Goal: Task Accomplishment & Management: Manage account settings

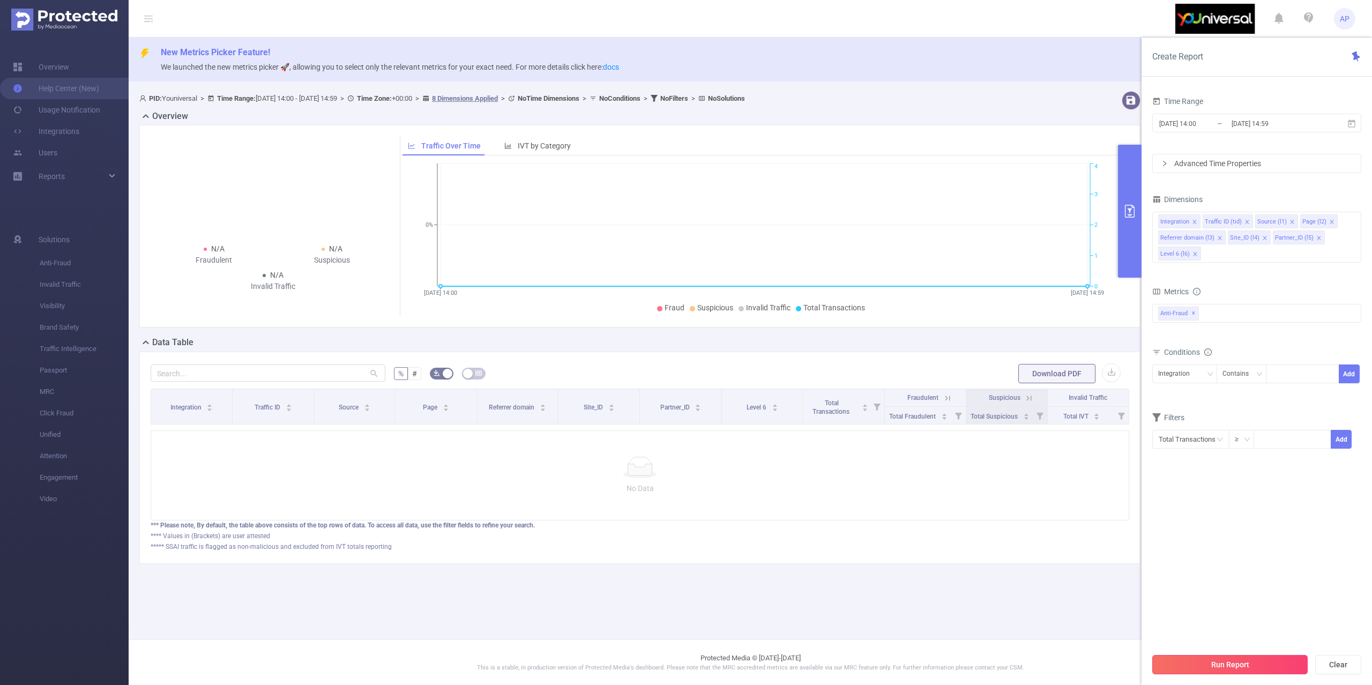
click at [1181, 665] on button "Run Report" at bounding box center [1229, 664] width 155 height 19
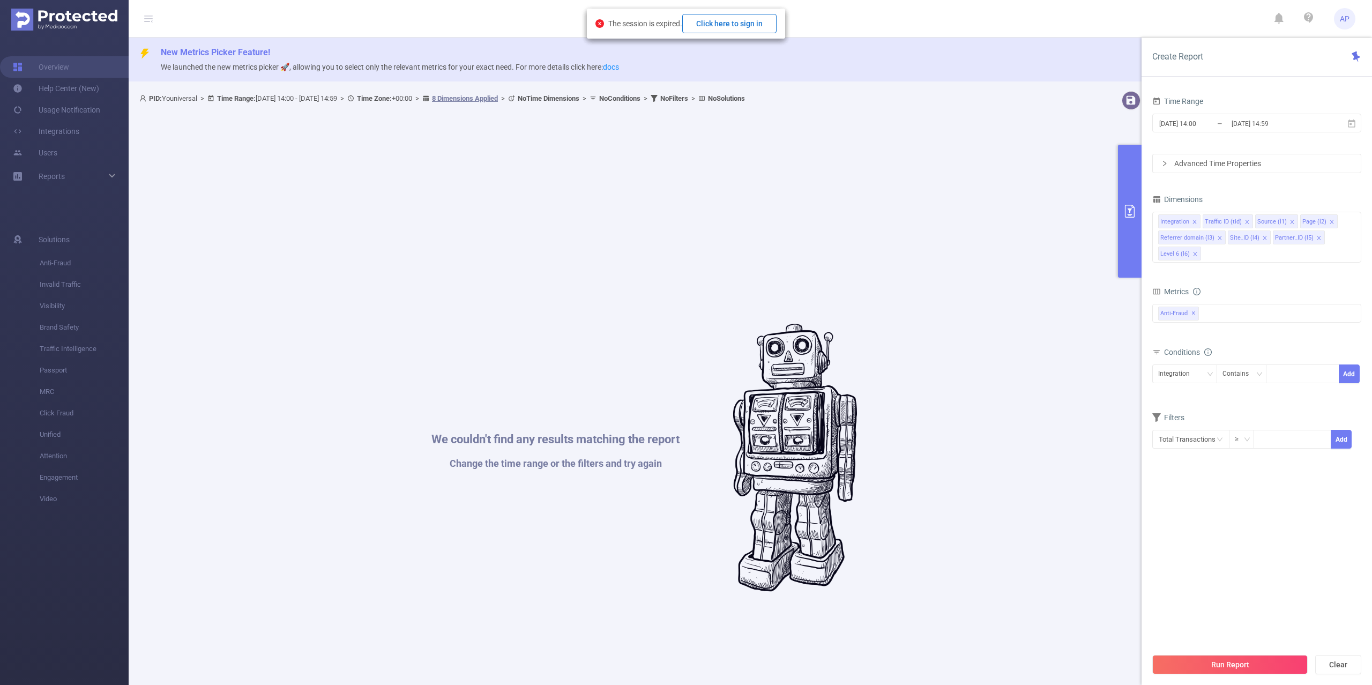
click at [748, 24] on button "Click here to sign in" at bounding box center [729, 23] width 94 height 19
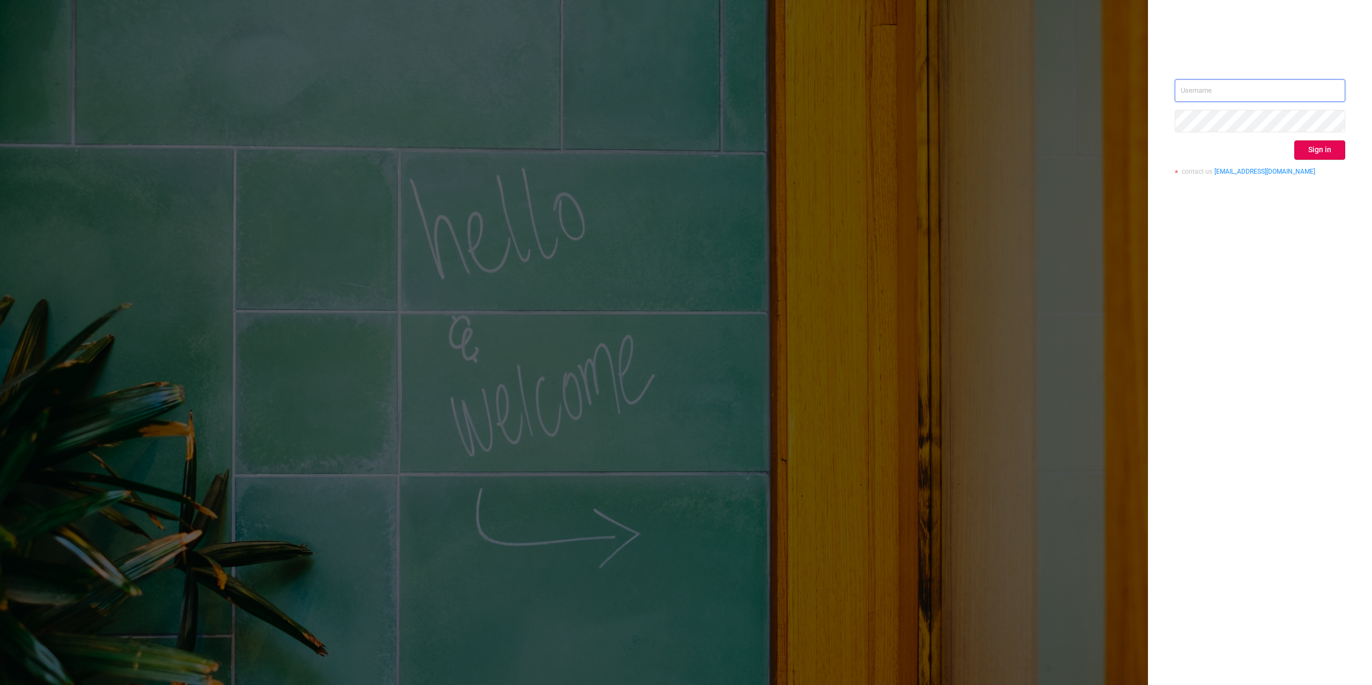
click at [1235, 89] on input "text" at bounding box center [1260, 90] width 170 height 23
click at [1242, 160] on div "Sign in contact us info@protected.media" at bounding box center [1260, 131] width 170 height 104
click at [1342, 86] on input "text" at bounding box center [1260, 90] width 170 height 23
click at [1340, 86] on input "text" at bounding box center [1260, 90] width 170 height 23
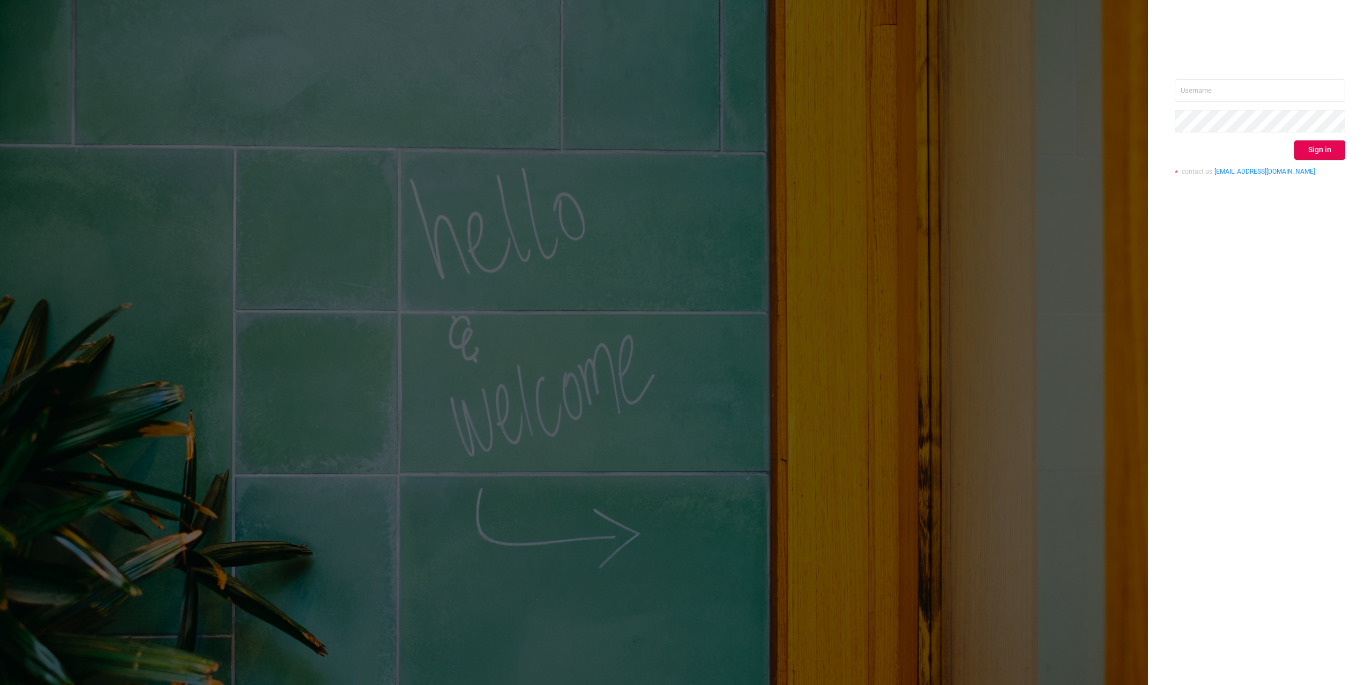
click at [1308, 211] on div "Sign in contact us info@protected.media" at bounding box center [1260, 342] width 224 height 685
click at [1304, 90] on input "text" at bounding box center [1260, 90] width 170 height 23
click at [1341, 88] on input "text" at bounding box center [1260, 90] width 170 height 23
click at [1229, 92] on input "text" at bounding box center [1260, 90] width 170 height 23
type input "alexandre.persehais@youniversal.com"
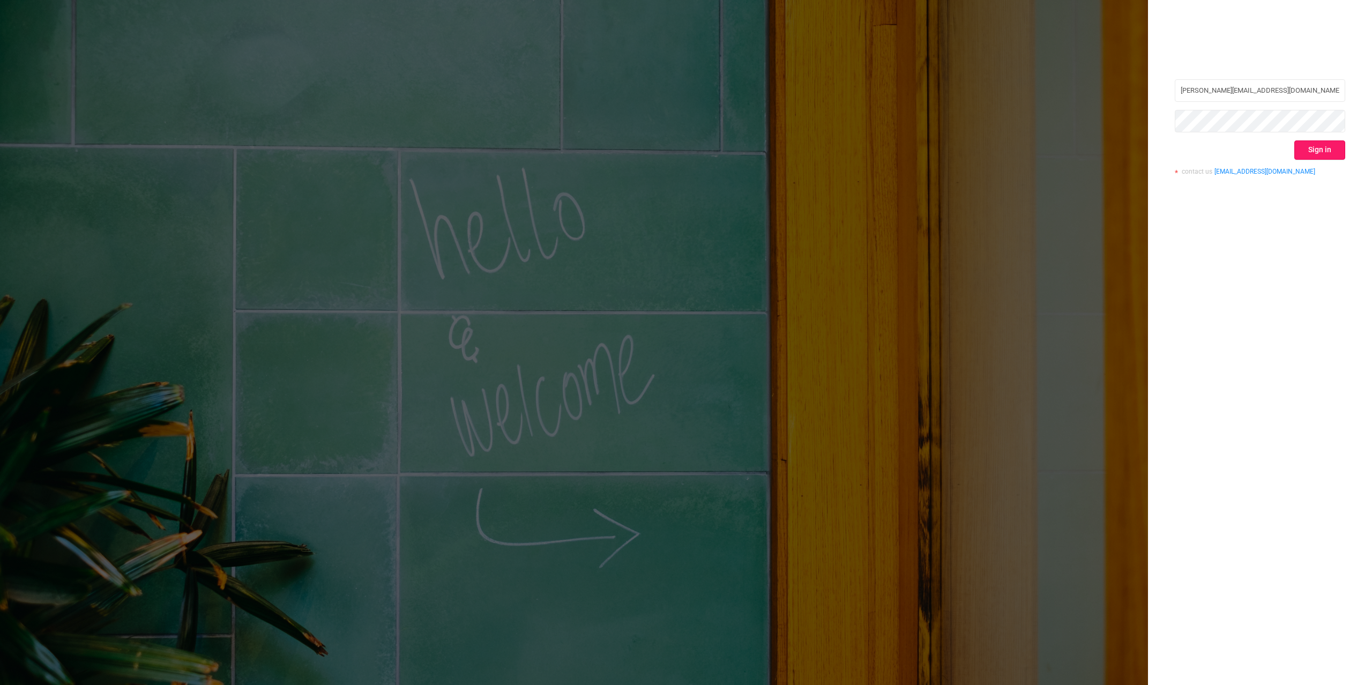
click at [1341, 145] on button "Sign in" at bounding box center [1319, 149] width 51 height 19
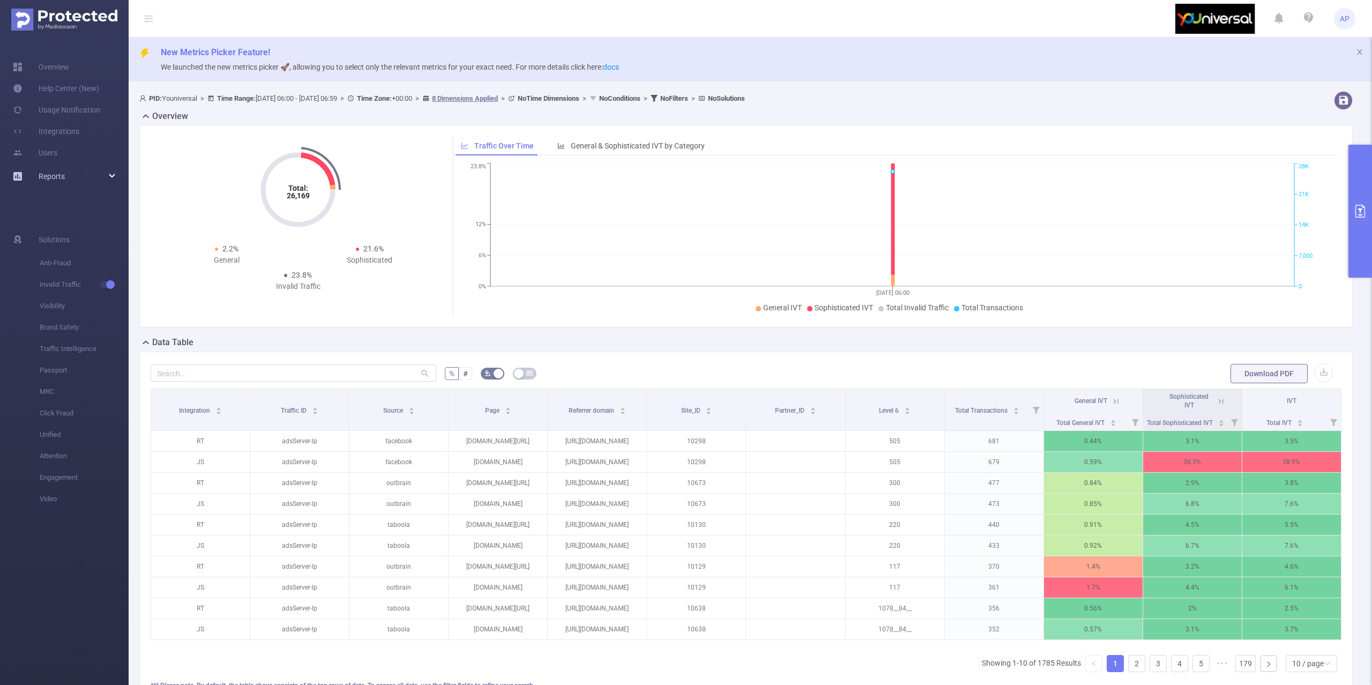
click at [91, 173] on div "Reports" at bounding box center [64, 176] width 129 height 21
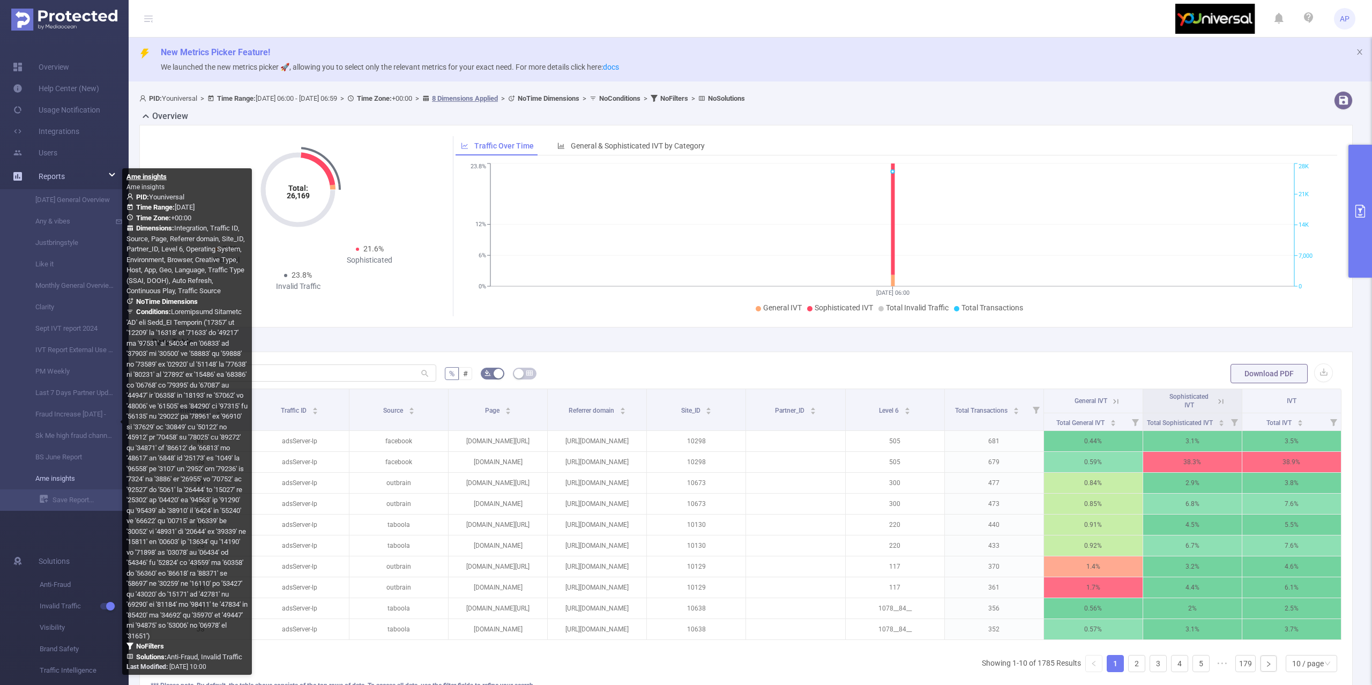
click at [78, 476] on link "Ame insights" at bounding box center [68, 478] width 94 height 21
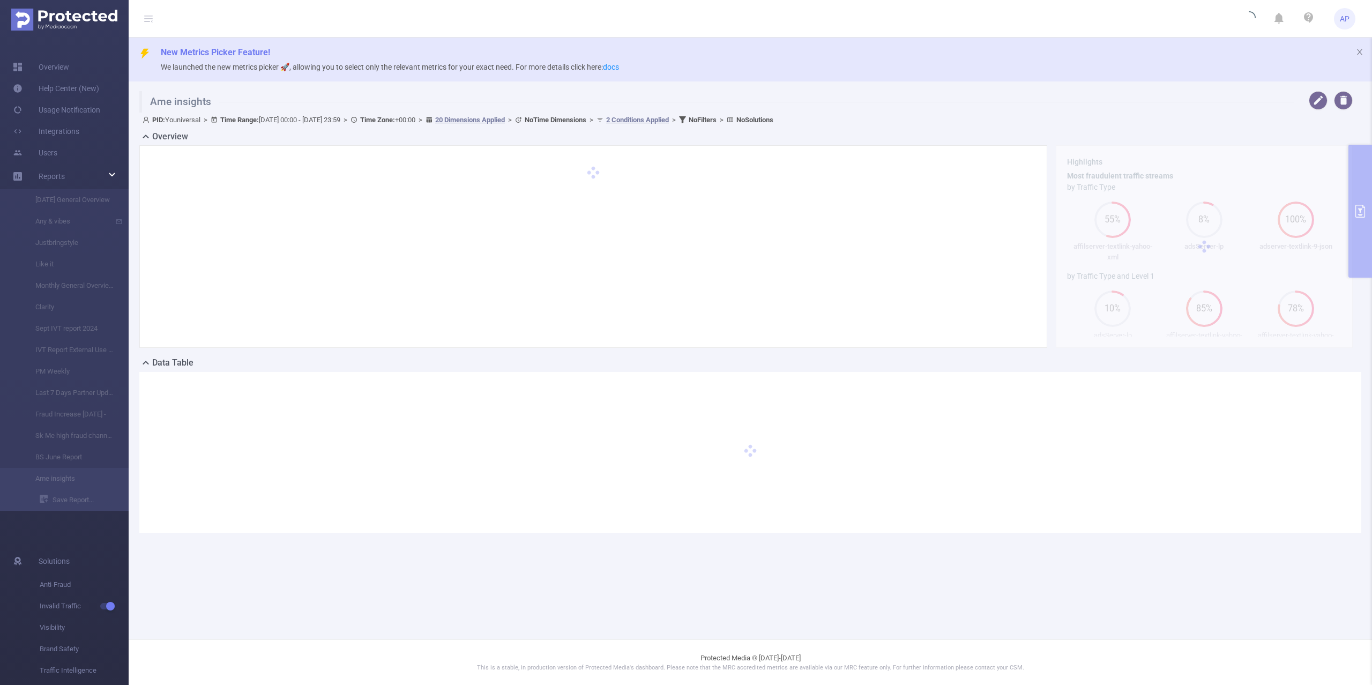
type input "2025-08-18 00:00"
type input "2025-08-18 23:59"
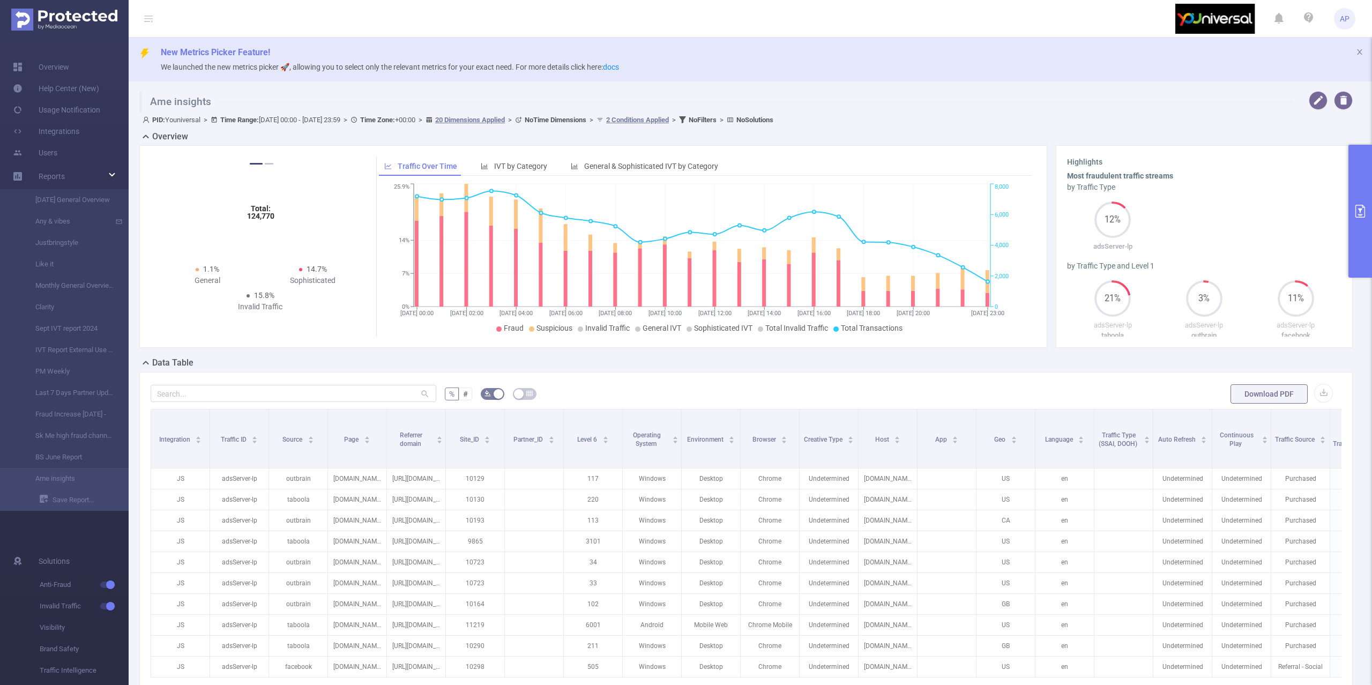
click at [1355, 176] on button "primary" at bounding box center [1360, 211] width 24 height 133
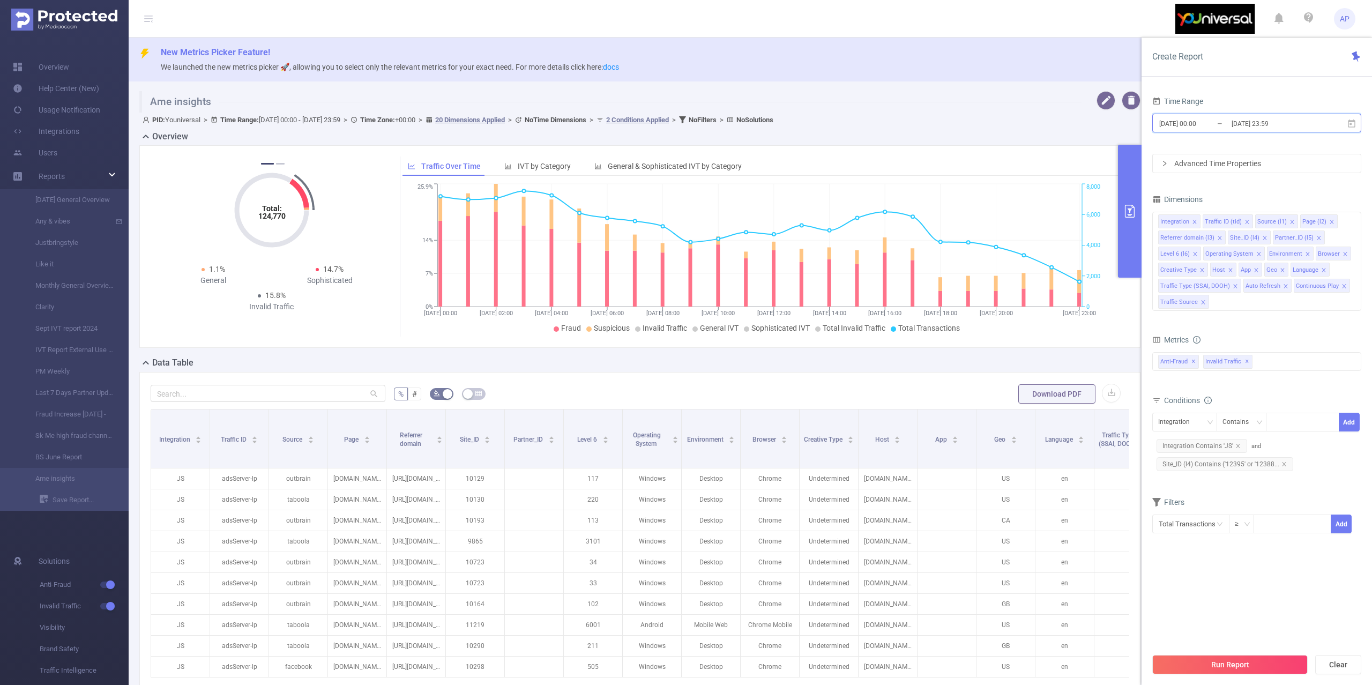
click at [1349, 121] on icon at bounding box center [1352, 124] width 10 height 10
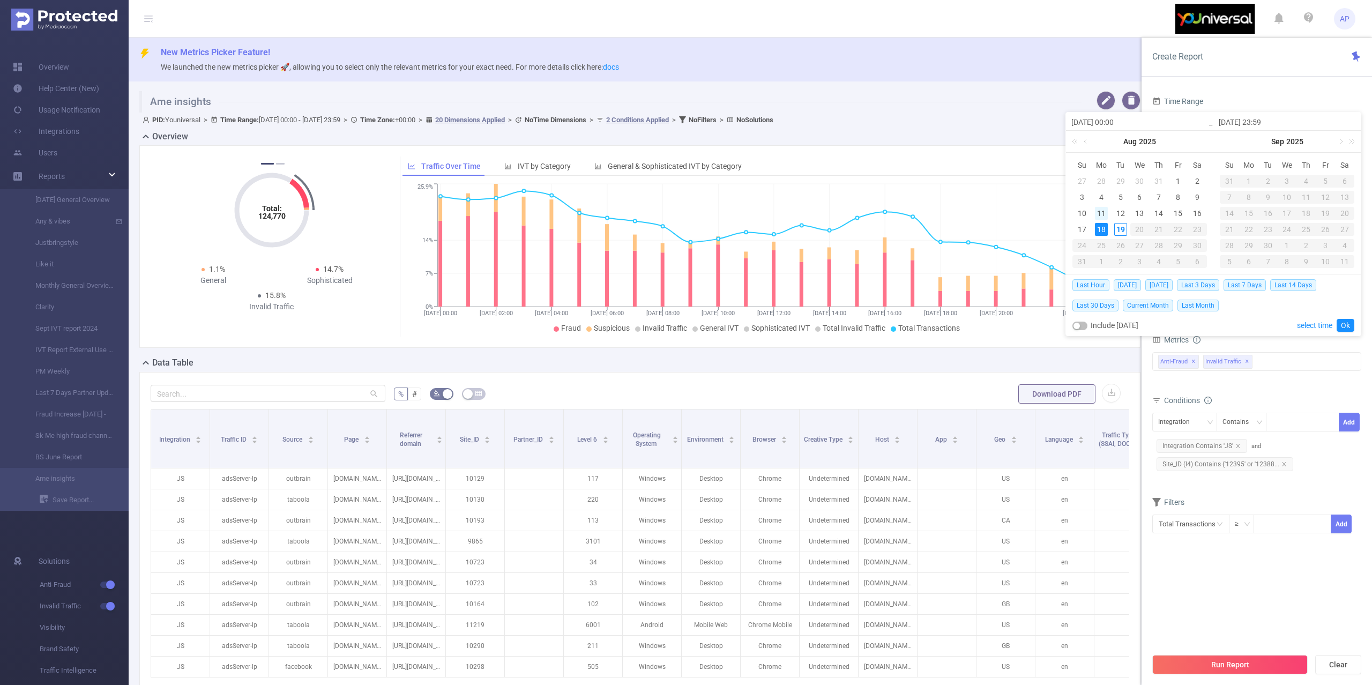
click at [1100, 218] on div "11" at bounding box center [1101, 213] width 13 height 13
click at [1085, 229] on div "17" at bounding box center [1082, 229] width 13 height 13
type input "2025-08-11 00:00"
type input "2025-08-17 23:59"
type input "2025-08-11 00:00"
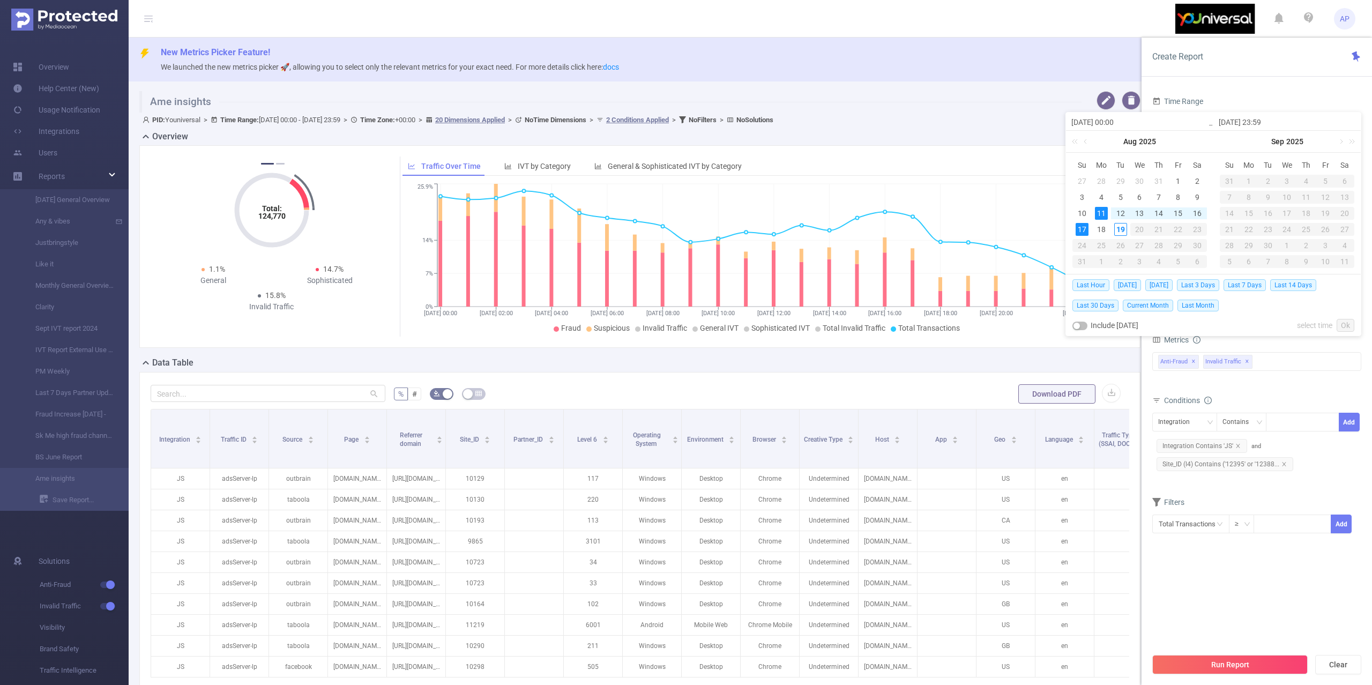
type input "2025-08-17 23:59"
click at [1341, 322] on link "Ok" at bounding box center [1346, 325] width 18 height 13
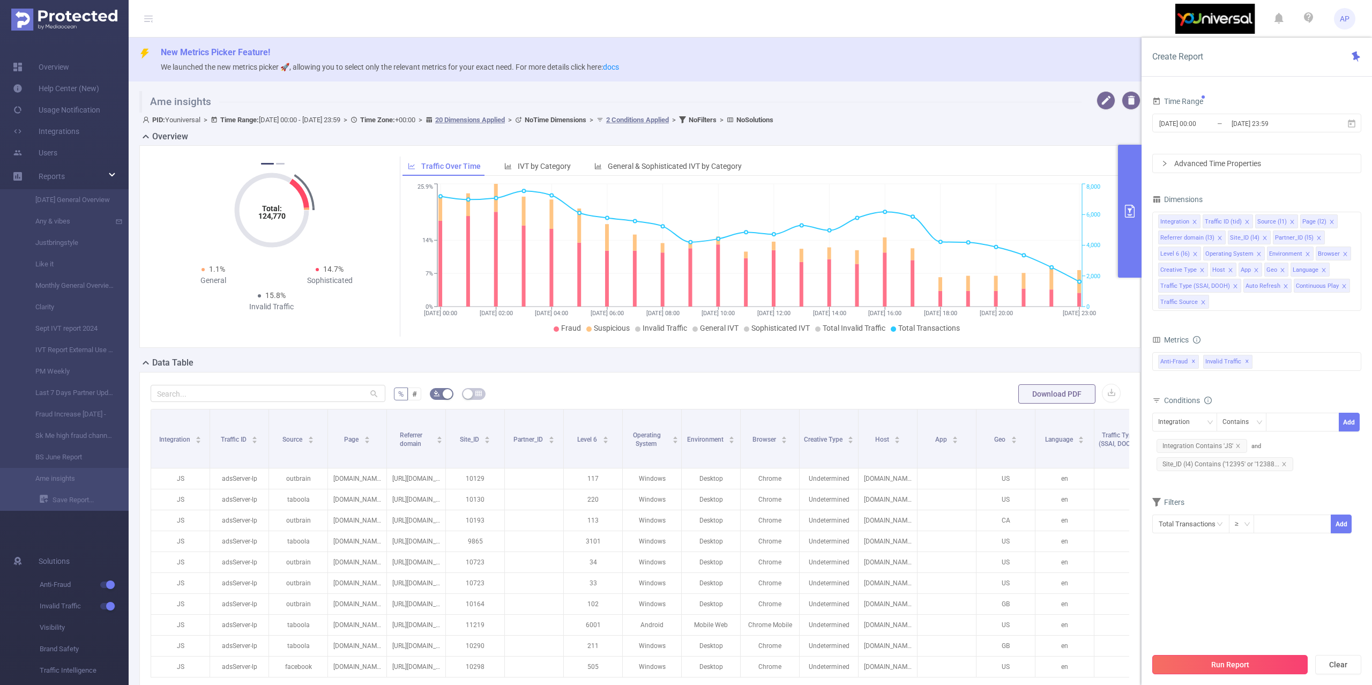
click at [1189, 665] on button "Run Report" at bounding box center [1229, 664] width 155 height 19
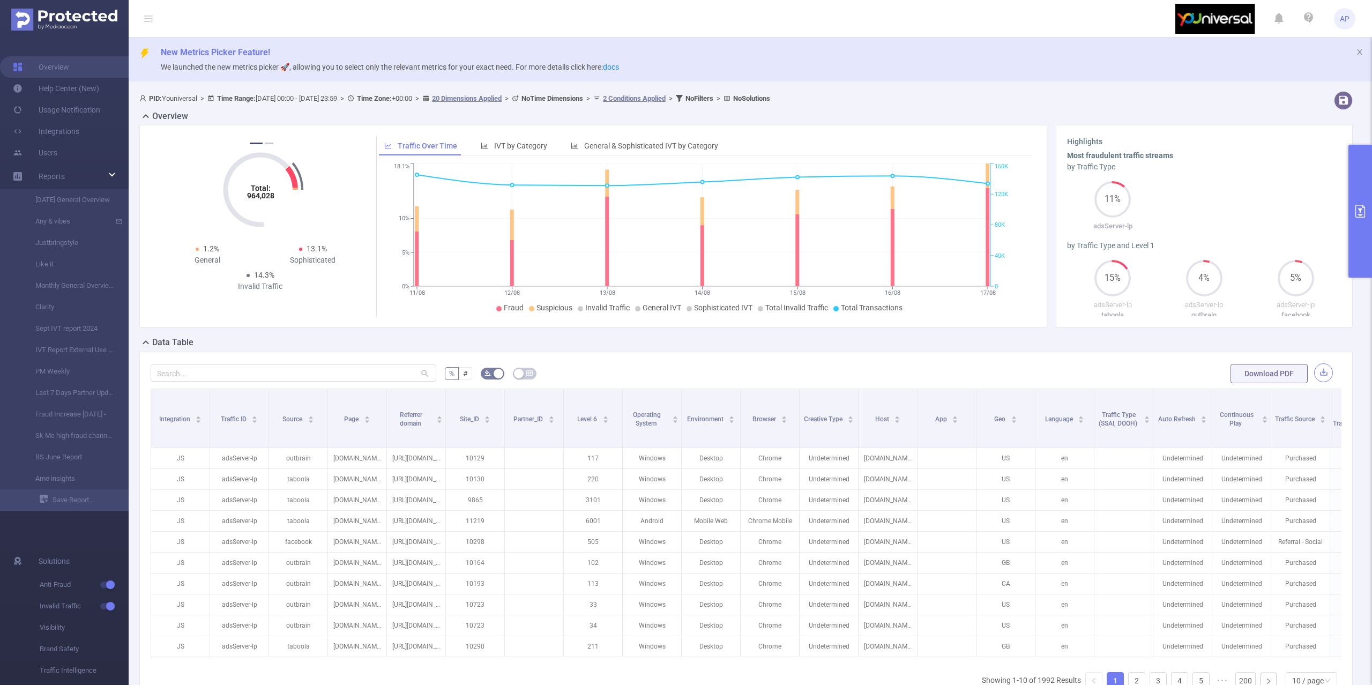
click at [1315, 374] on button "button" at bounding box center [1323, 372] width 19 height 19
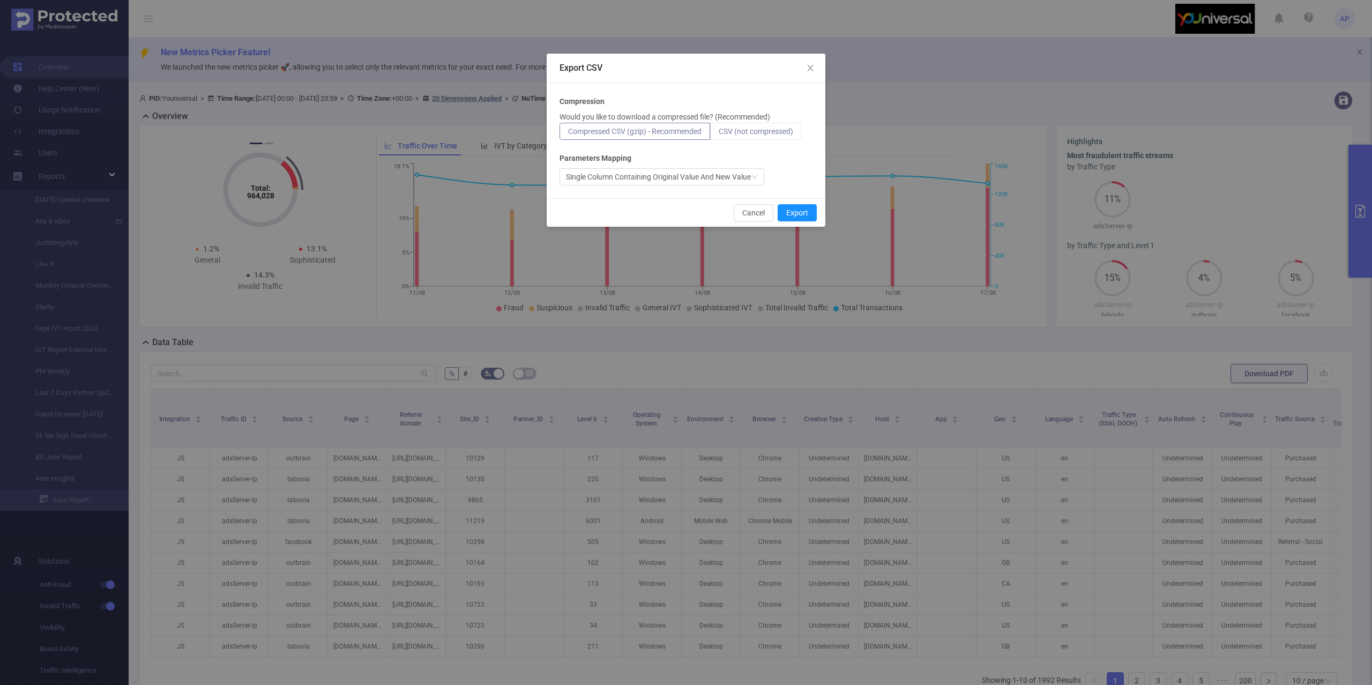
click at [766, 124] on label "CSV (not compressed)" at bounding box center [756, 131] width 92 height 17
click at [719, 134] on input "CSV (not compressed)" at bounding box center [719, 134] width 0 height 0
click at [797, 217] on button "Export" at bounding box center [797, 212] width 39 height 17
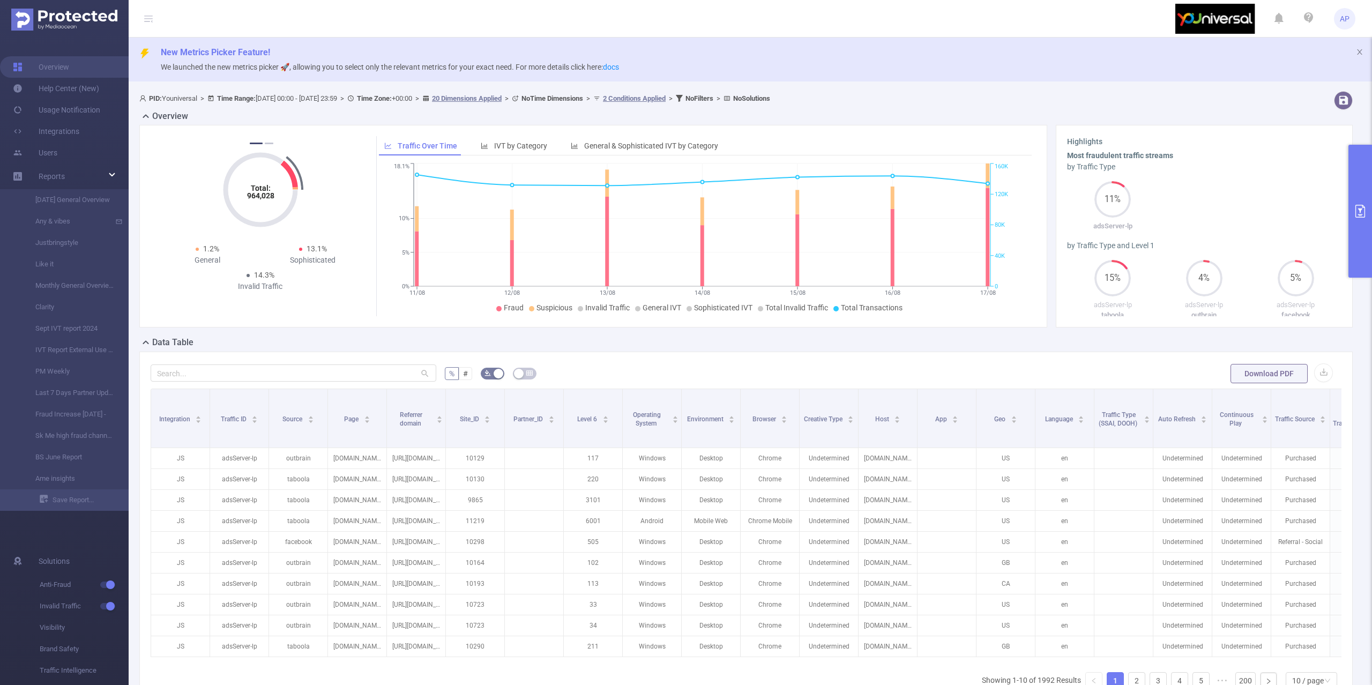
click at [1358, 193] on button "primary" at bounding box center [1360, 211] width 24 height 133
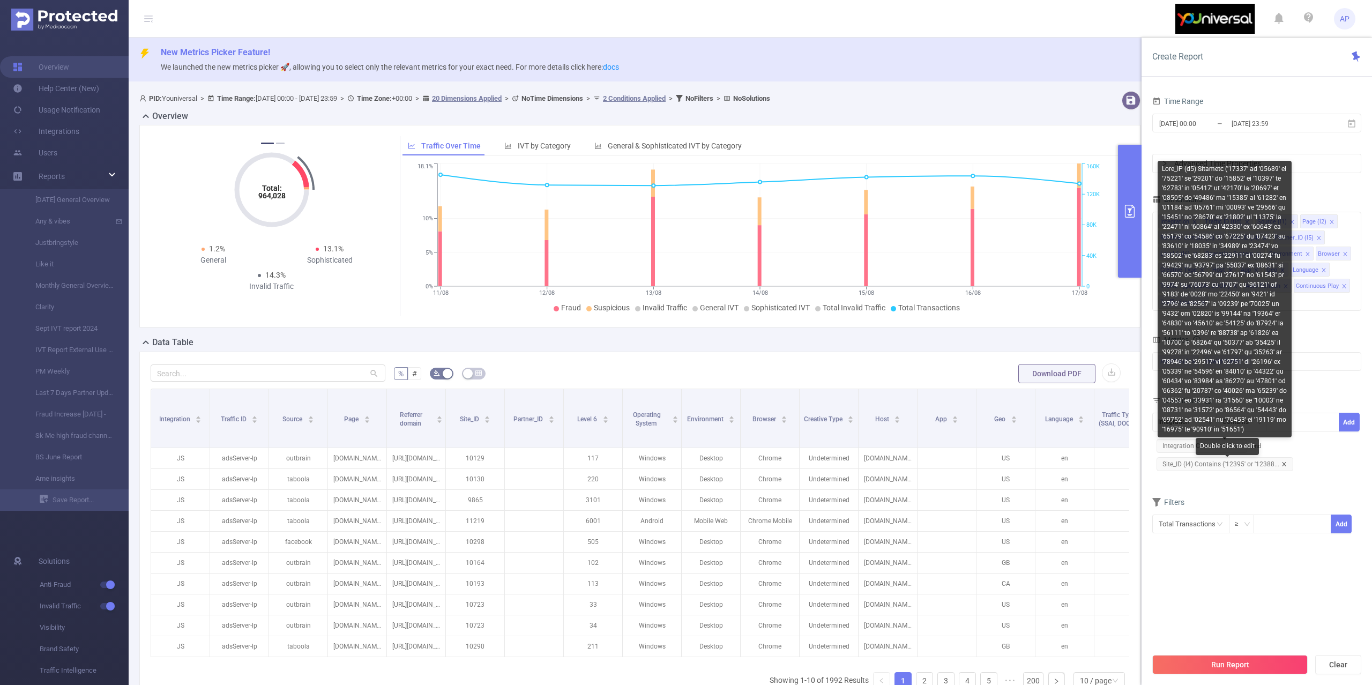
click at [1284, 465] on icon "icon: close" at bounding box center [1283, 463] width 5 height 5
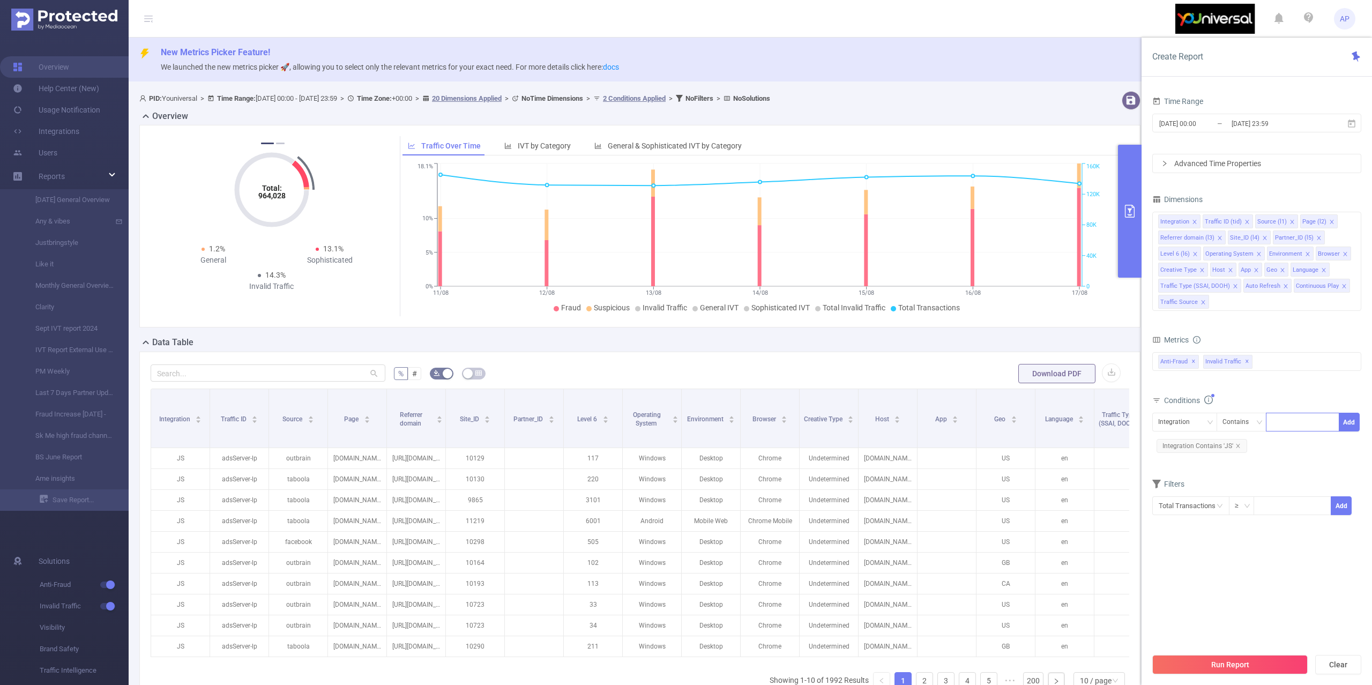
click at [1299, 423] on div at bounding box center [1303, 422] width 62 height 18
click at [1160, 426] on div "Integration" at bounding box center [1177, 422] width 39 height 18
click at [1197, 524] on li "Site_ID (l4)" at bounding box center [1201, 531] width 98 height 17
click at [1278, 447] on div "Site_ID (l4) Contains Add Integration Contains 'JS'" at bounding box center [1256, 434] width 209 height 42
click at [1263, 422] on div "Contains" at bounding box center [1241, 422] width 50 height 19
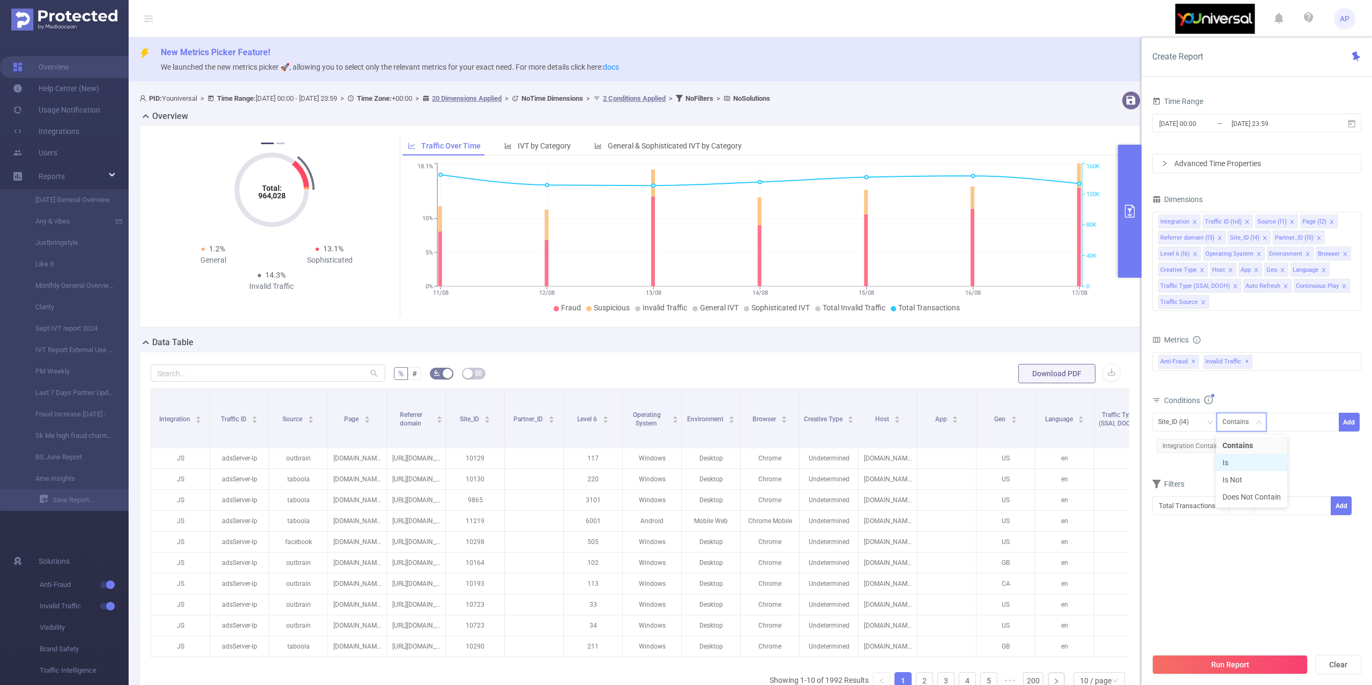
click at [1245, 461] on li "Is" at bounding box center [1251, 462] width 71 height 17
click at [1298, 458] on div "Site_ID (l4) Is Add Integration Contains 'JS'" at bounding box center [1256, 434] width 209 height 49
click at [1291, 413] on div "Site_ID (l4) Is Add Integration Contains 'JS'" at bounding box center [1256, 434] width 209 height 49
click at [1299, 423] on div at bounding box center [1303, 422] width 62 height 18
paste input "10517"
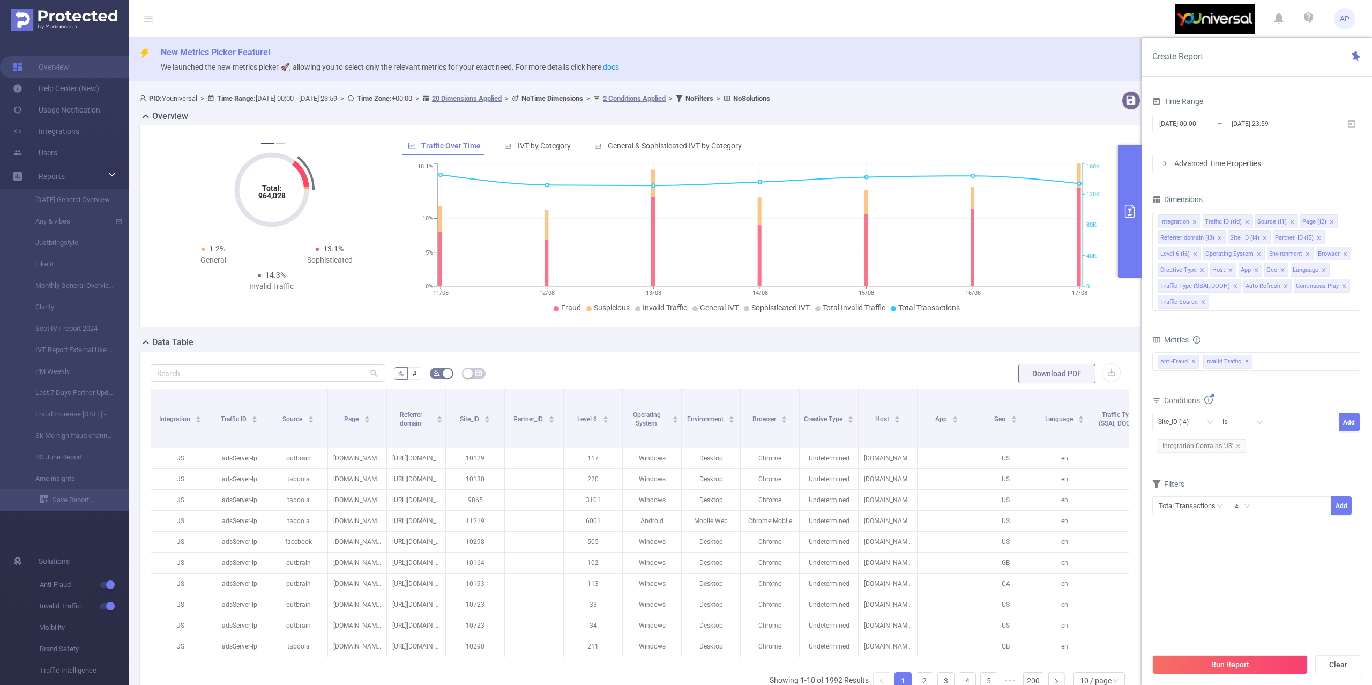
type input "10517"
click at [1289, 448] on li "10517" at bounding box center [1302, 445] width 73 height 17
click at [1312, 424] on input at bounding box center [1312, 422] width 5 height 14
paste input "10341"
type input "10341"
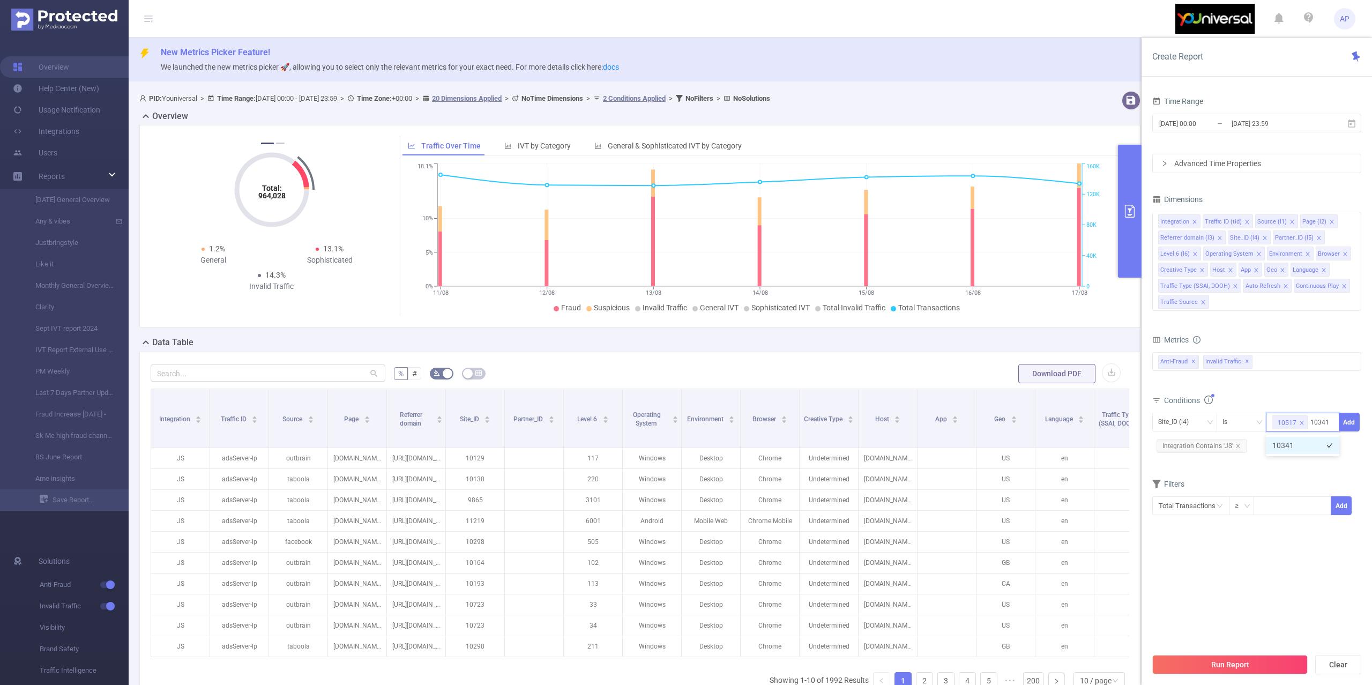
click at [1315, 449] on li "10341" at bounding box center [1302, 445] width 73 height 17
click at [1310, 434] on div "10517 + 1 ..." at bounding box center [1302, 430] width 73 height 35
paste input "10614"
type input "10614"
click at [1292, 463] on li "10614" at bounding box center [1302, 461] width 73 height 17
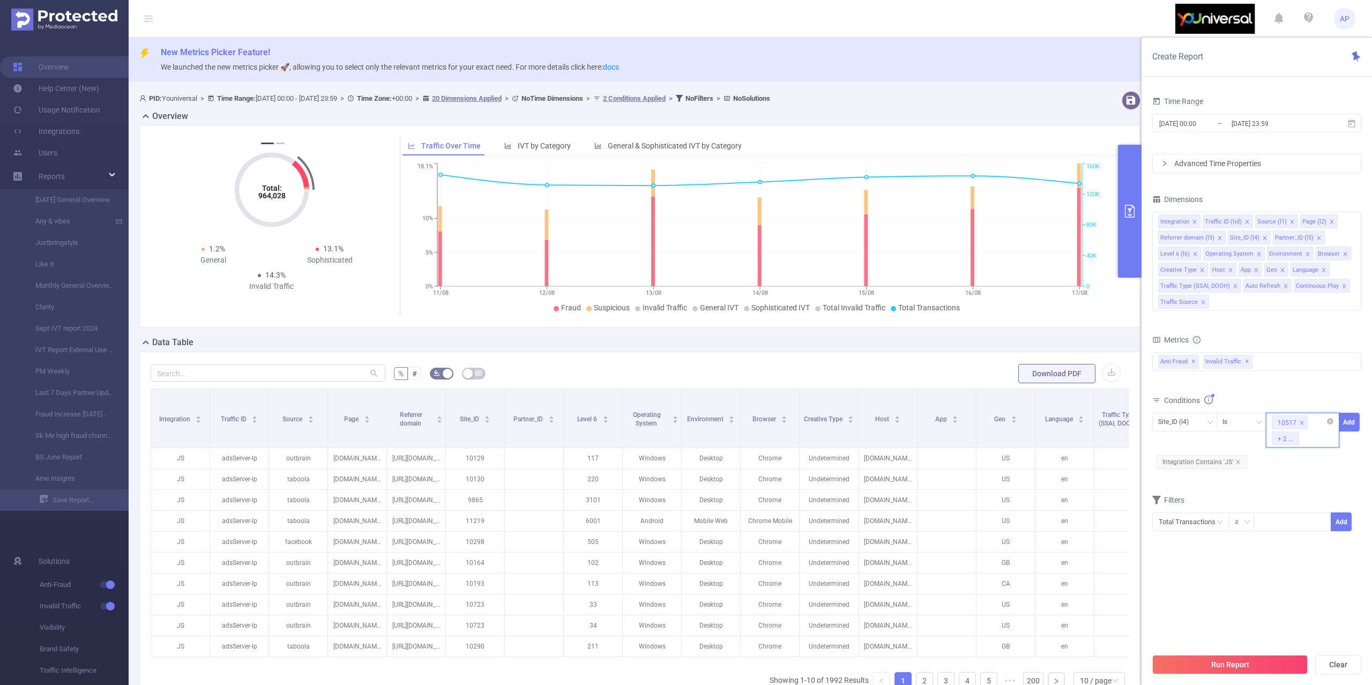
click at [1315, 434] on div "10517 + 2 ..." at bounding box center [1302, 430] width 73 height 35
paste input "10609"
type input "10609"
click at [1300, 460] on li "10609" at bounding box center [1302, 461] width 73 height 17
click at [1319, 444] on div "10517 + 3 ..." at bounding box center [1302, 430] width 73 height 35
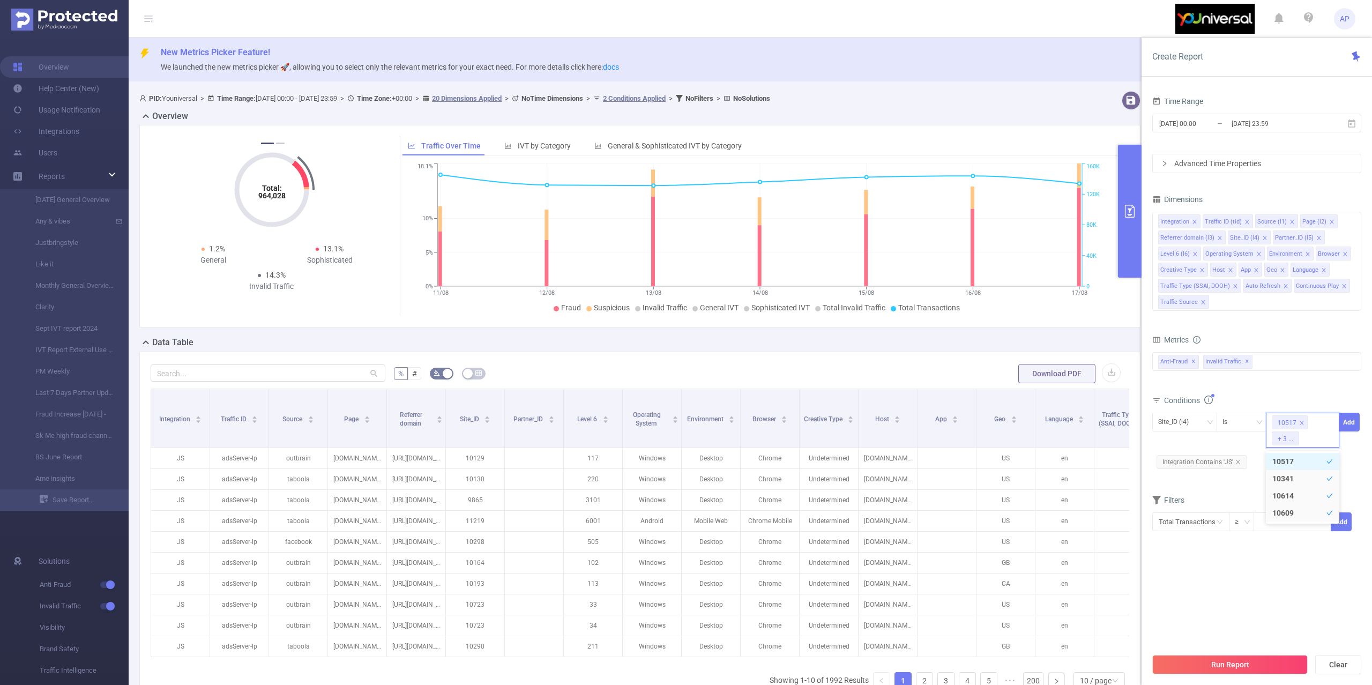
paste input "10444"
type input "10444"
click at [1276, 461] on li "10444" at bounding box center [1302, 461] width 73 height 17
click at [1304, 438] on input at bounding box center [1303, 438] width 5 height 14
paste input "10520"
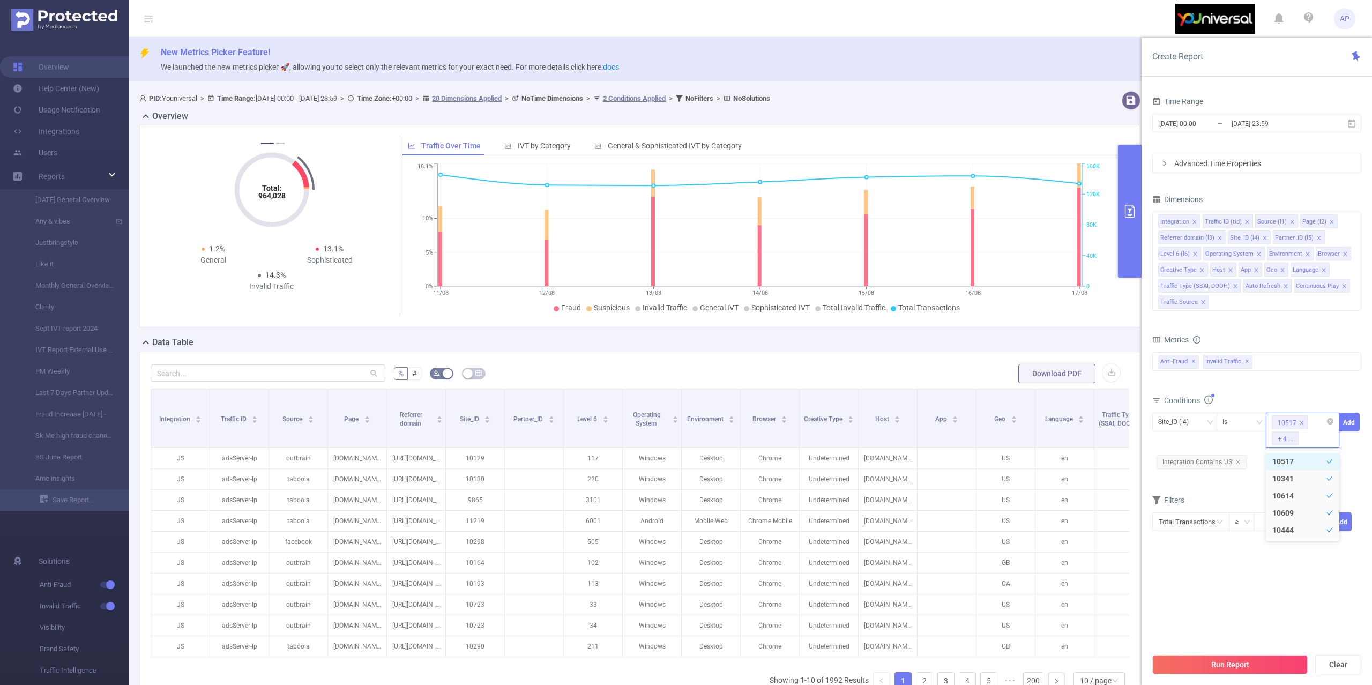
type input "10520"
click at [1299, 460] on li "10520" at bounding box center [1302, 461] width 73 height 17
click at [1311, 447] on div "10517 + 5 ..." at bounding box center [1302, 430] width 73 height 35
paste input "10605"
type input "10605"
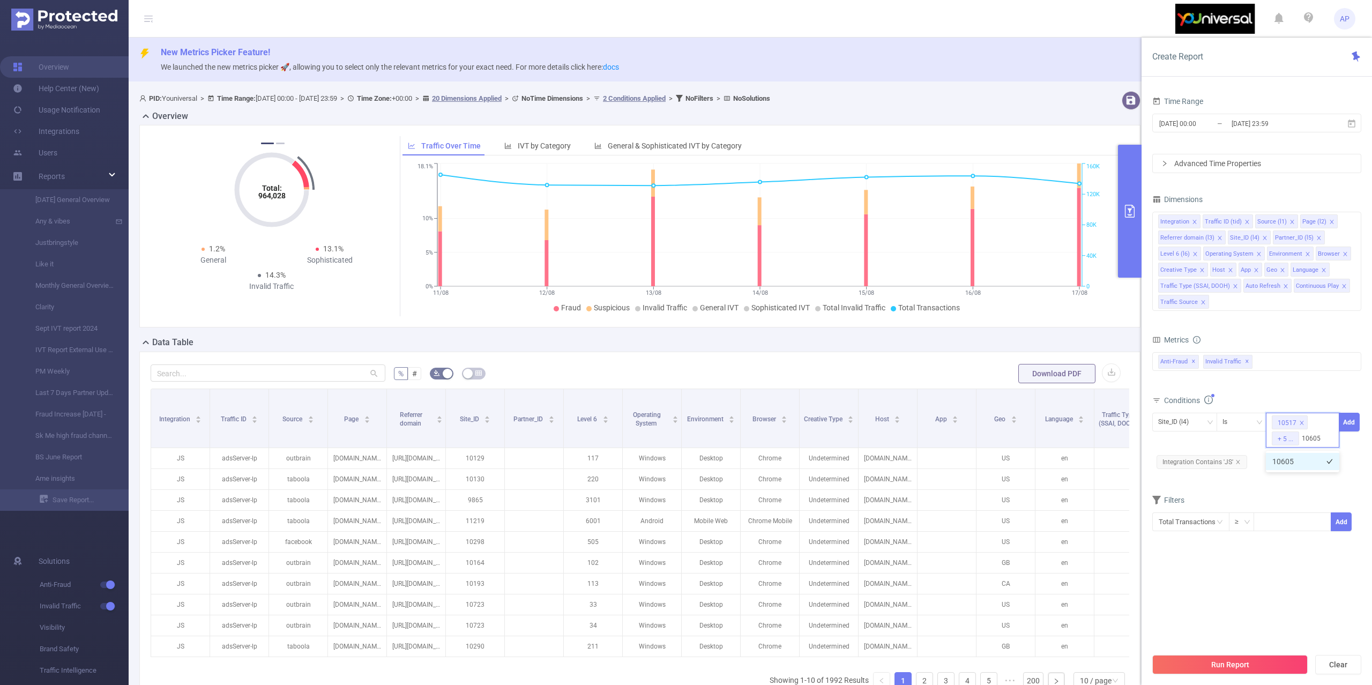
click at [1304, 459] on li "10605" at bounding box center [1302, 461] width 73 height 17
click at [1314, 436] on div "10517 + 6 ..." at bounding box center [1302, 430] width 73 height 35
paste input "10539"
type input "10539"
click at [1305, 458] on li "10539" at bounding box center [1302, 461] width 73 height 17
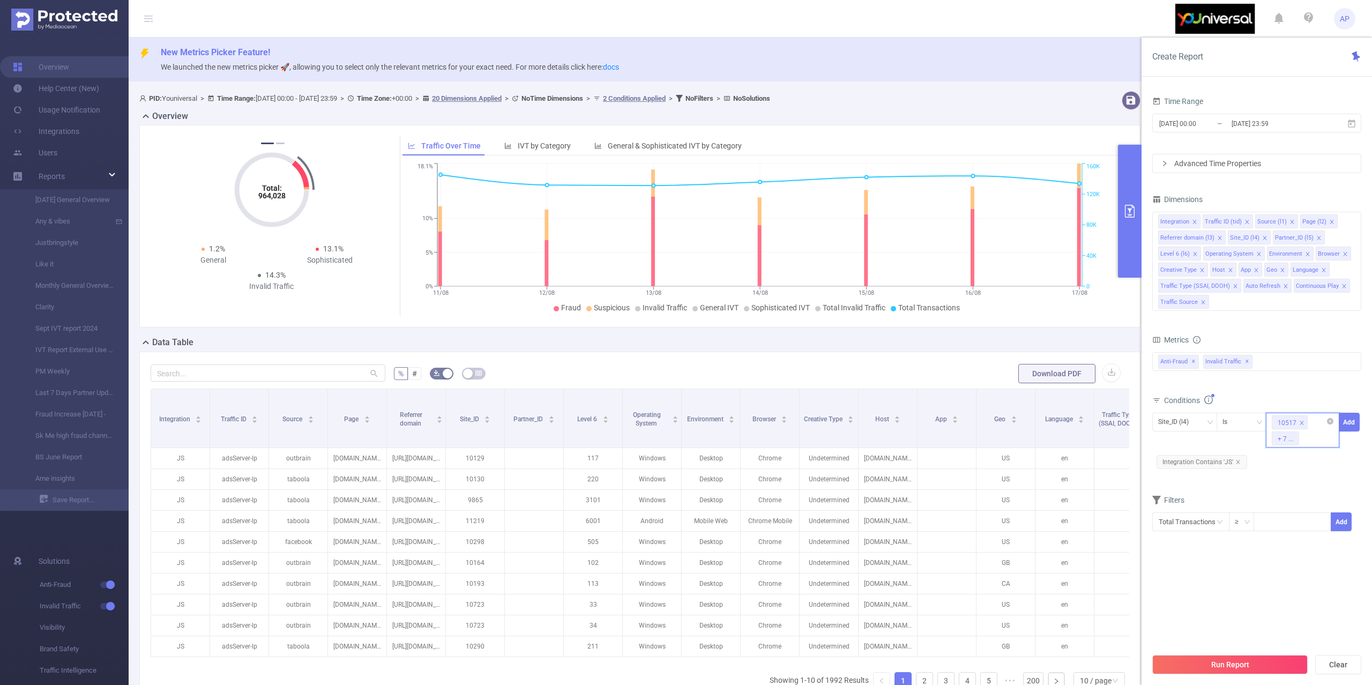
click at [1304, 442] on input at bounding box center [1303, 438] width 5 height 14
paste input "10611"
type input "10611"
click at [1295, 461] on li "10611" at bounding box center [1302, 461] width 73 height 17
click at [1318, 445] on div "10517 + 8 ..." at bounding box center [1302, 430] width 73 height 35
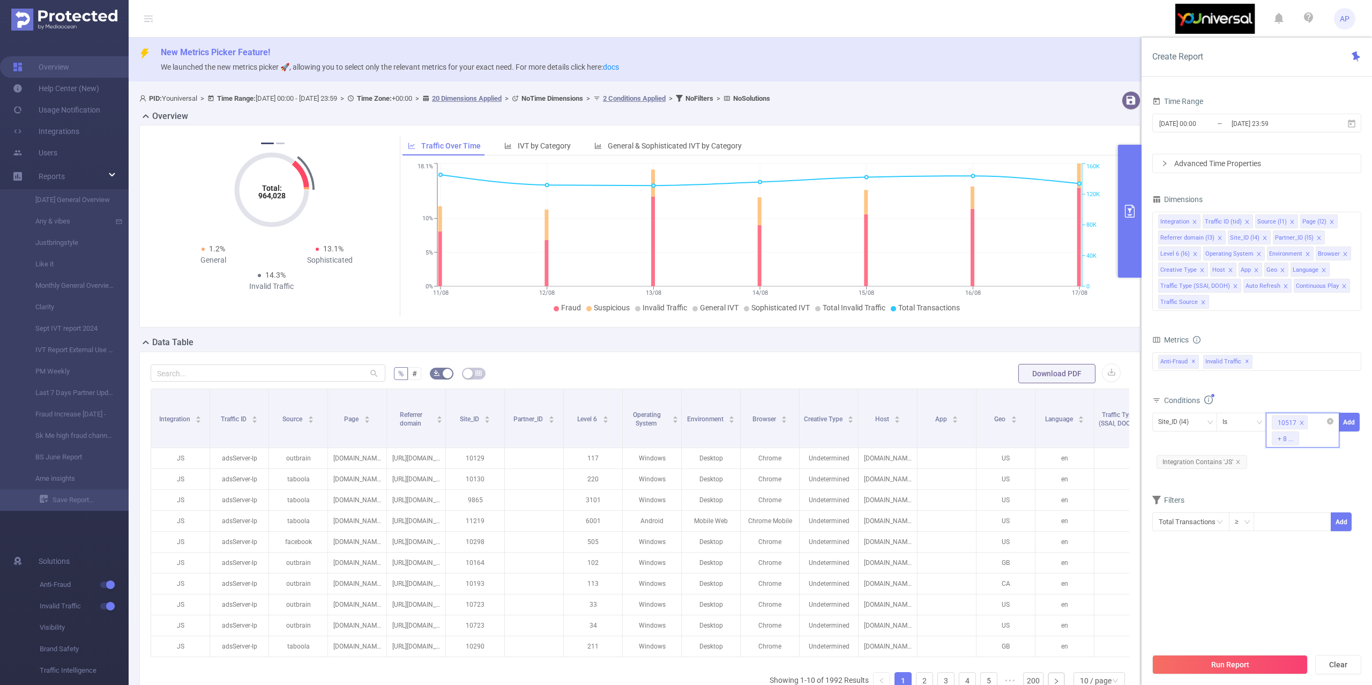
paste input "13227"
type input "13227"
click at [1307, 456] on li "13227" at bounding box center [1302, 461] width 73 height 17
click at [1311, 435] on div "10517 + 9 ..." at bounding box center [1302, 430] width 73 height 35
paste input "10664"
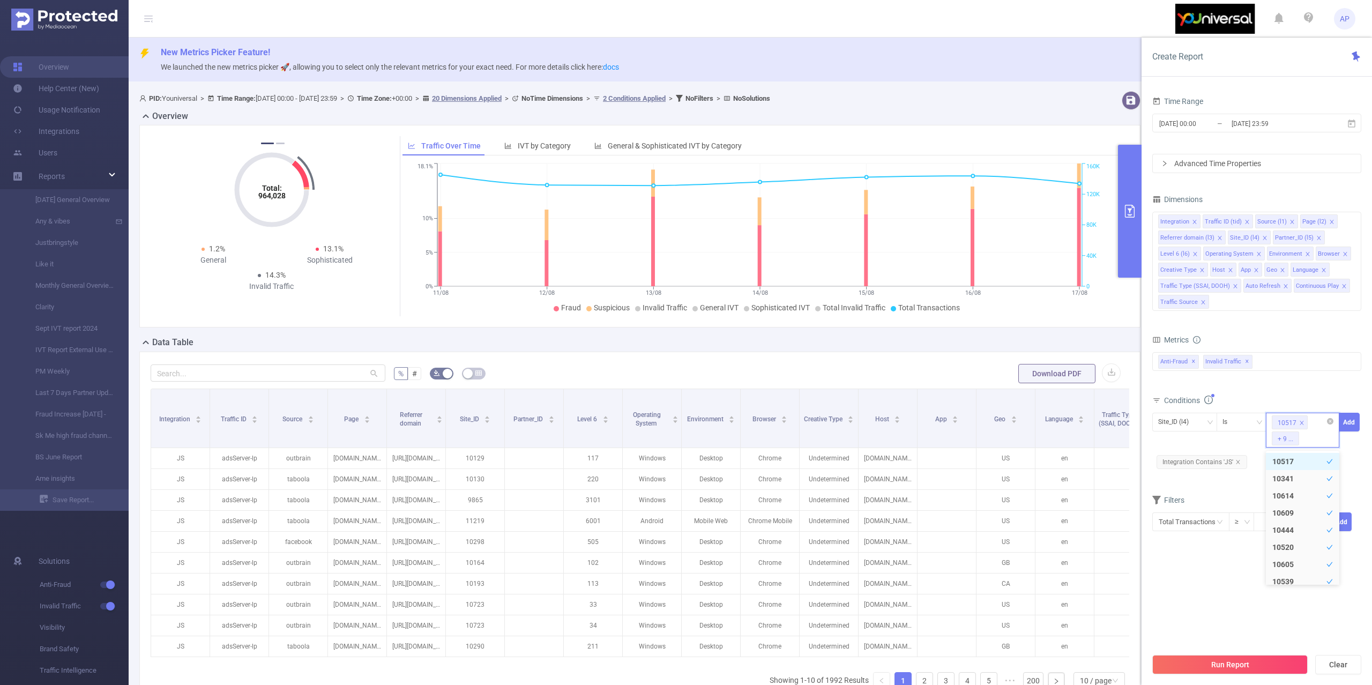
type input "10664"
click at [1287, 459] on li "10664" at bounding box center [1302, 461] width 73 height 17
click at [1313, 446] on div "10517 + 10 ..." at bounding box center [1302, 430] width 73 height 35
paste input "10662"
type input "10662"
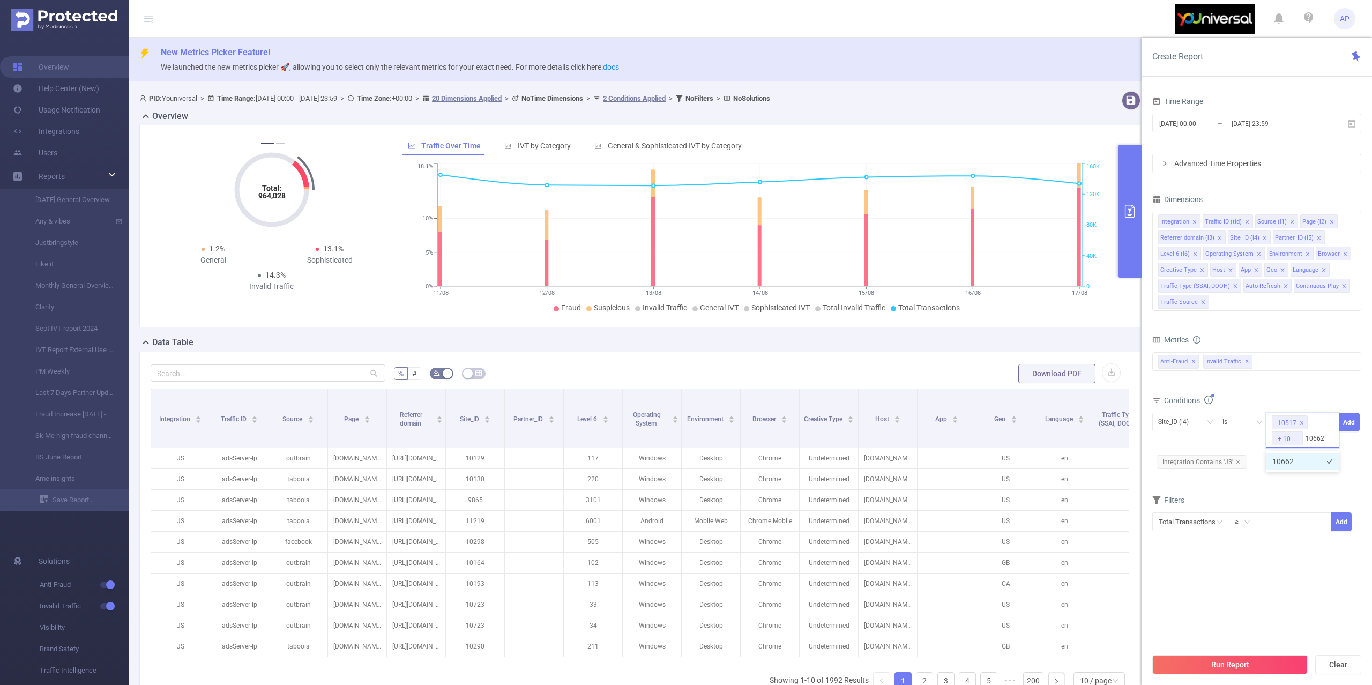
click at [1291, 468] on li "10662" at bounding box center [1302, 461] width 73 height 17
click at [1310, 444] on div "10517 + 11 ..." at bounding box center [1302, 430] width 73 height 35
paste input "10360"
type input "10360"
click at [1306, 459] on li "10360" at bounding box center [1302, 461] width 73 height 17
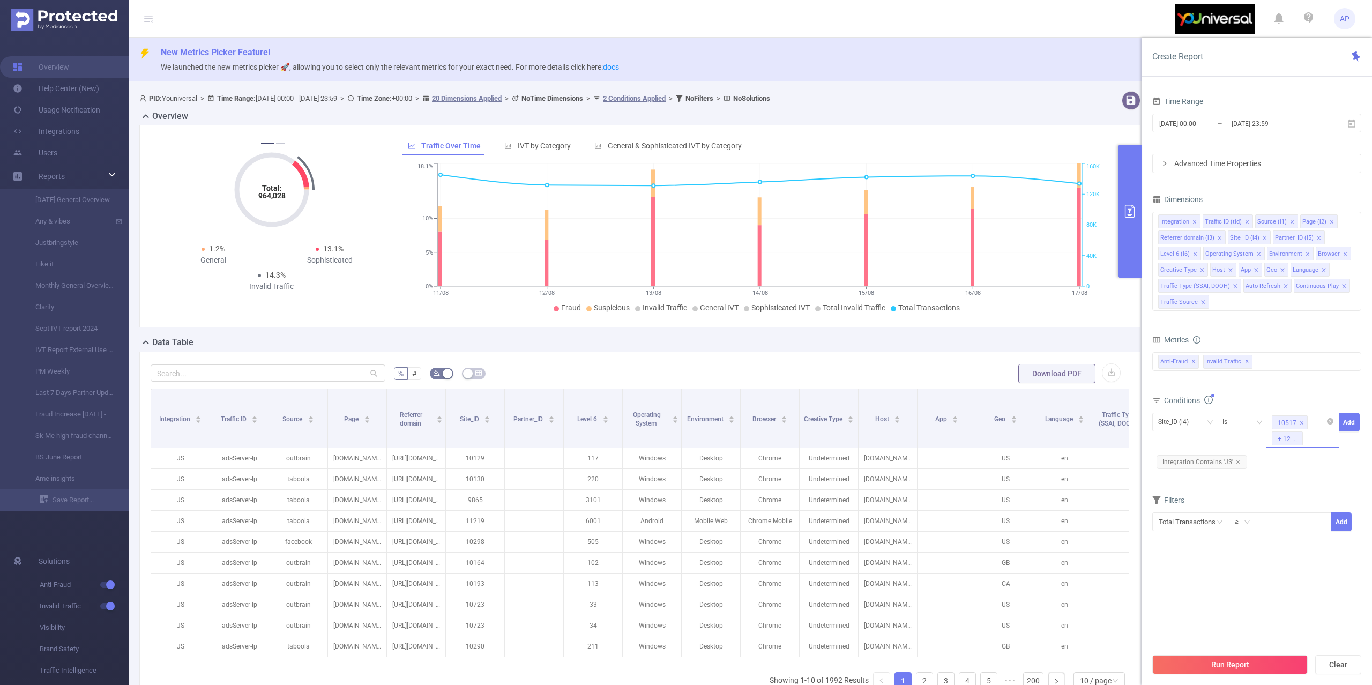
click at [1312, 437] on div "10517 + 12 ..." at bounding box center [1302, 430] width 73 height 35
paste input "10452"
type input "10452"
click at [1293, 465] on li "10452" at bounding box center [1302, 461] width 73 height 17
click at [1307, 440] on input at bounding box center [1307, 438] width 5 height 14
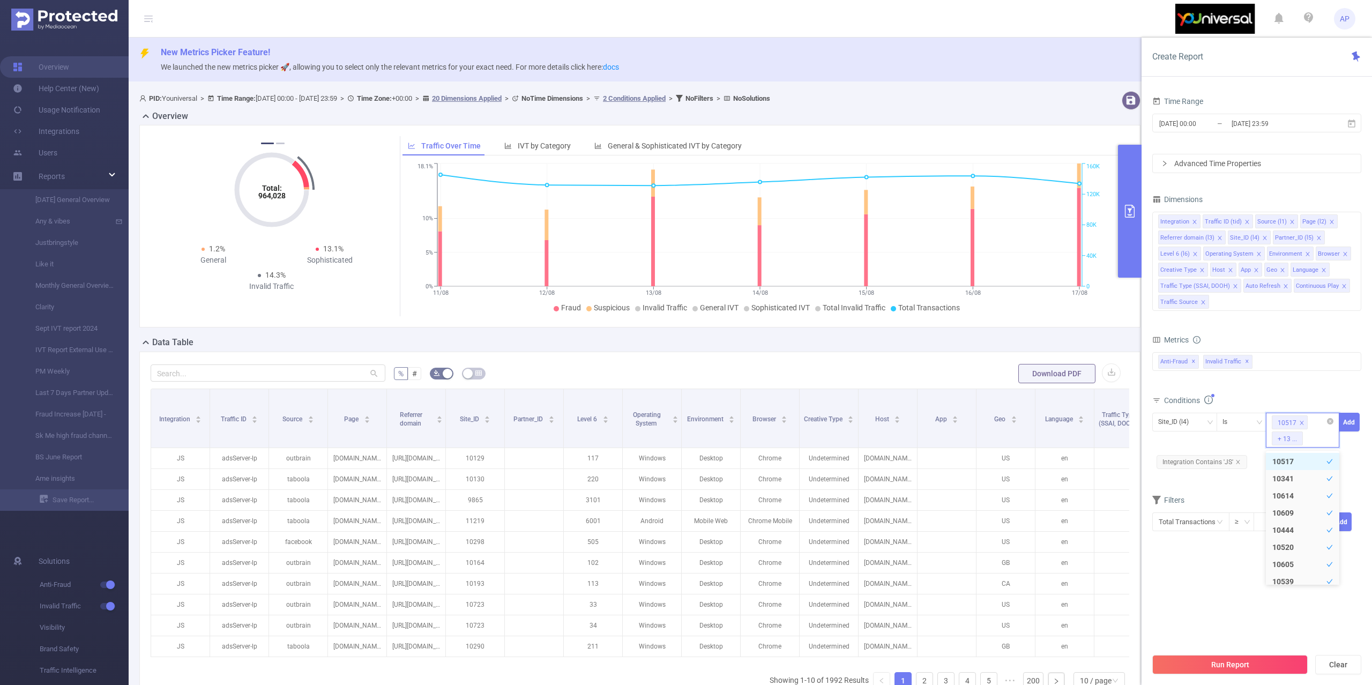
paste input "10480"
type input "10480"
click at [1290, 464] on li "10480" at bounding box center [1302, 461] width 73 height 17
click at [1315, 442] on div "10517 + 14 ..." at bounding box center [1302, 430] width 73 height 35
paste input "10484"
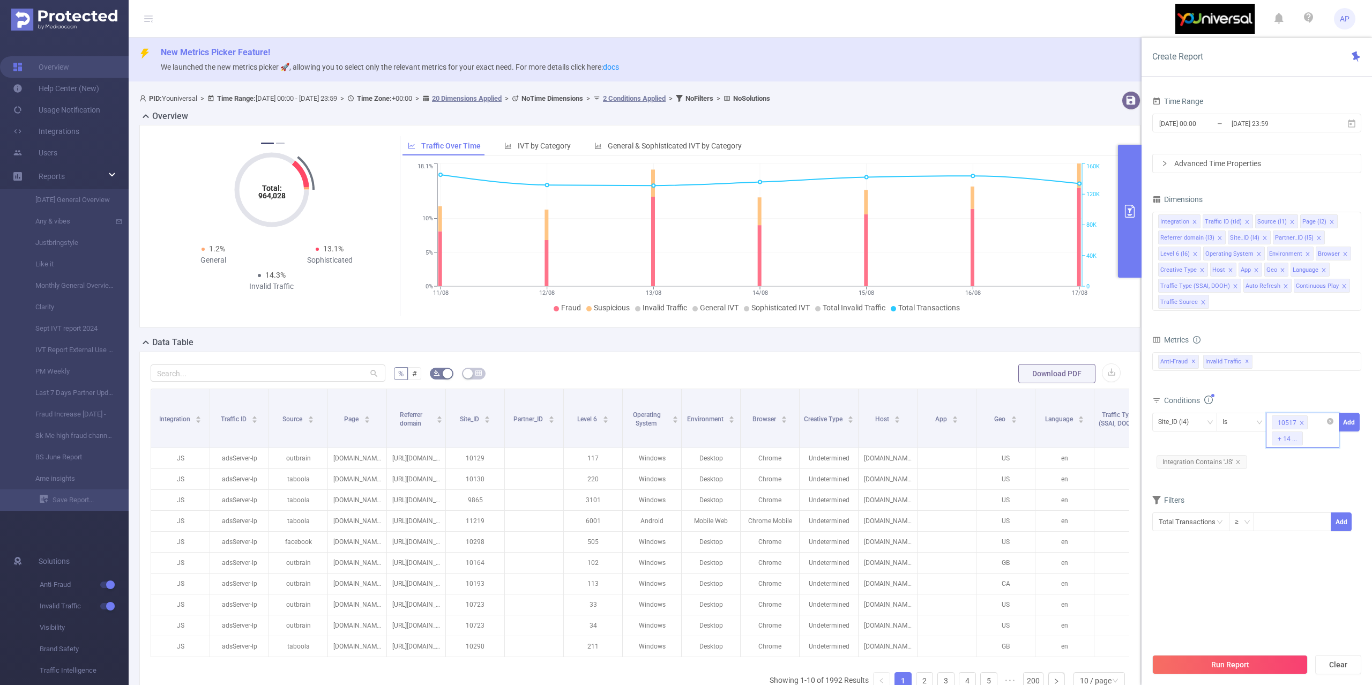
type input "10484"
click at [1297, 460] on li "10484" at bounding box center [1302, 461] width 73 height 17
click at [1310, 442] on input at bounding box center [1307, 438] width 5 height 14
paste input "13228"
type input "13228"
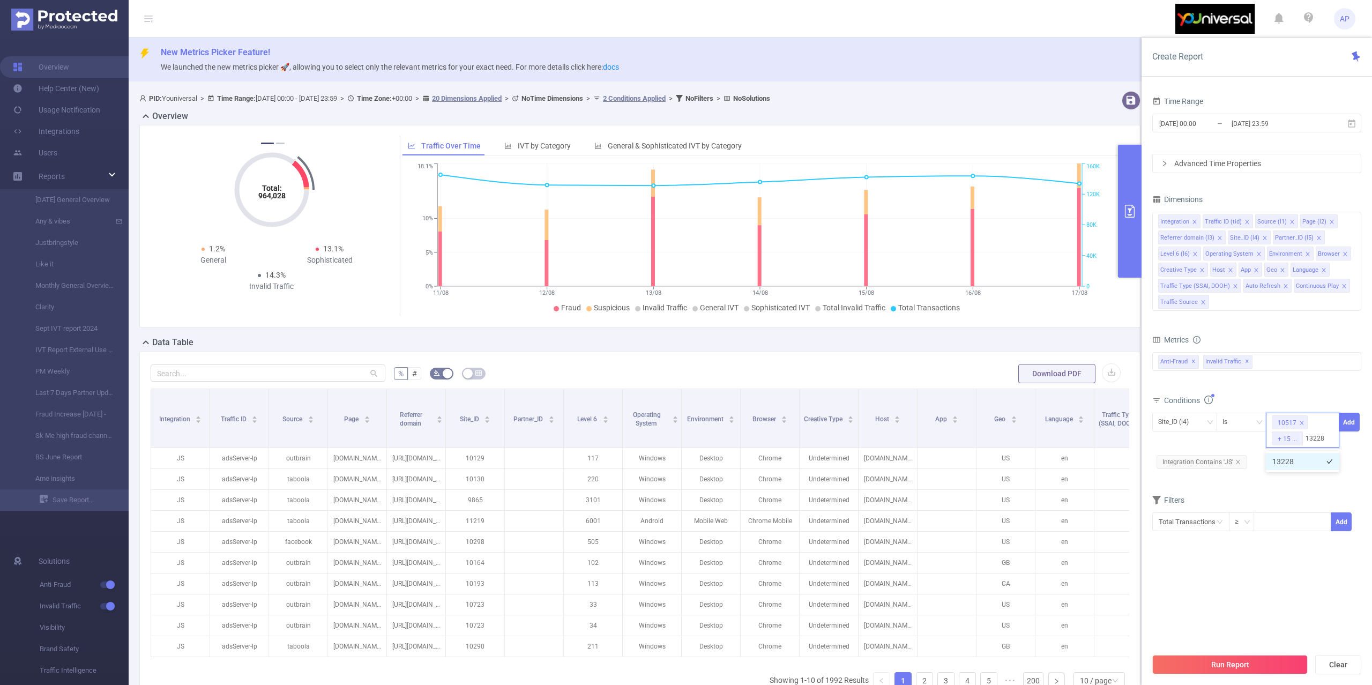
click at [1286, 461] on li "13228" at bounding box center [1302, 461] width 73 height 17
click at [1311, 445] on div "10517 + 16 ..." at bounding box center [1302, 430] width 73 height 35
paste input "10426"
type input "10426"
click at [1300, 465] on li "10426" at bounding box center [1302, 461] width 73 height 17
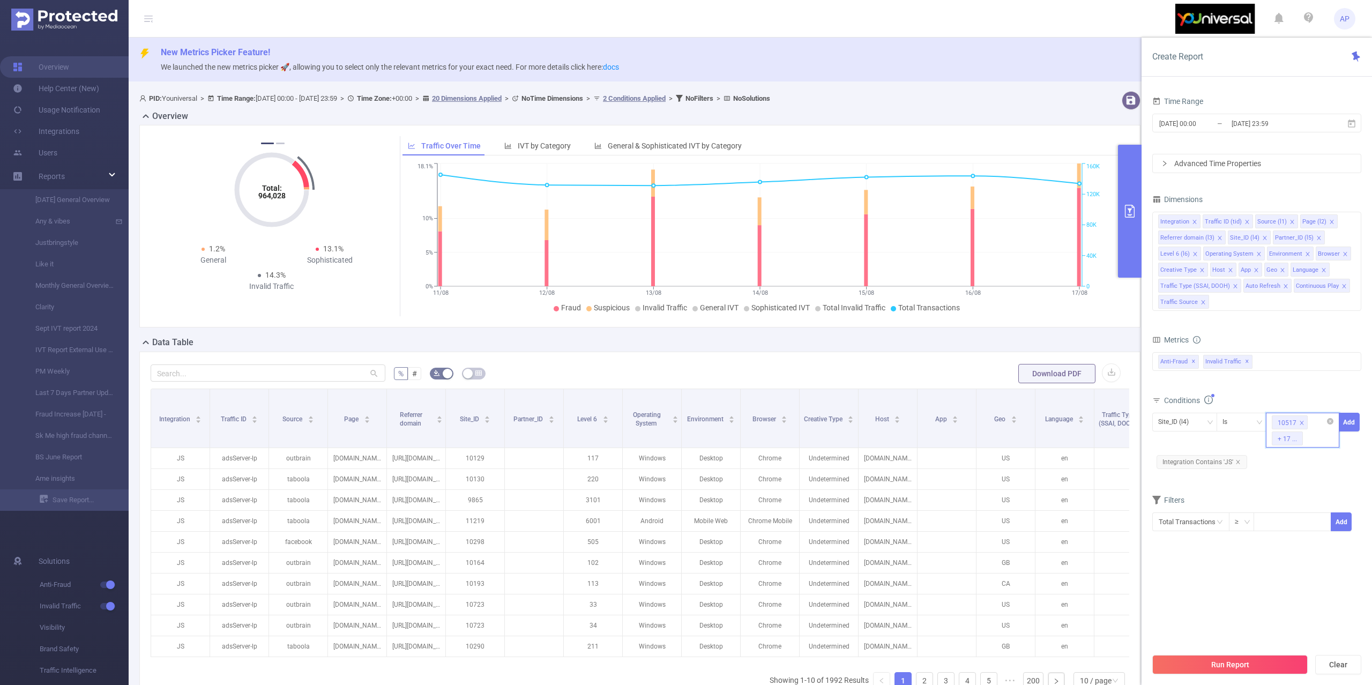
click at [1308, 432] on input at bounding box center [1307, 438] width 5 height 14
paste input "10613"
type input "10613"
click at [1292, 454] on li "10613" at bounding box center [1302, 461] width 73 height 17
click at [1311, 444] on div "10517 + 18 ..." at bounding box center [1302, 430] width 73 height 35
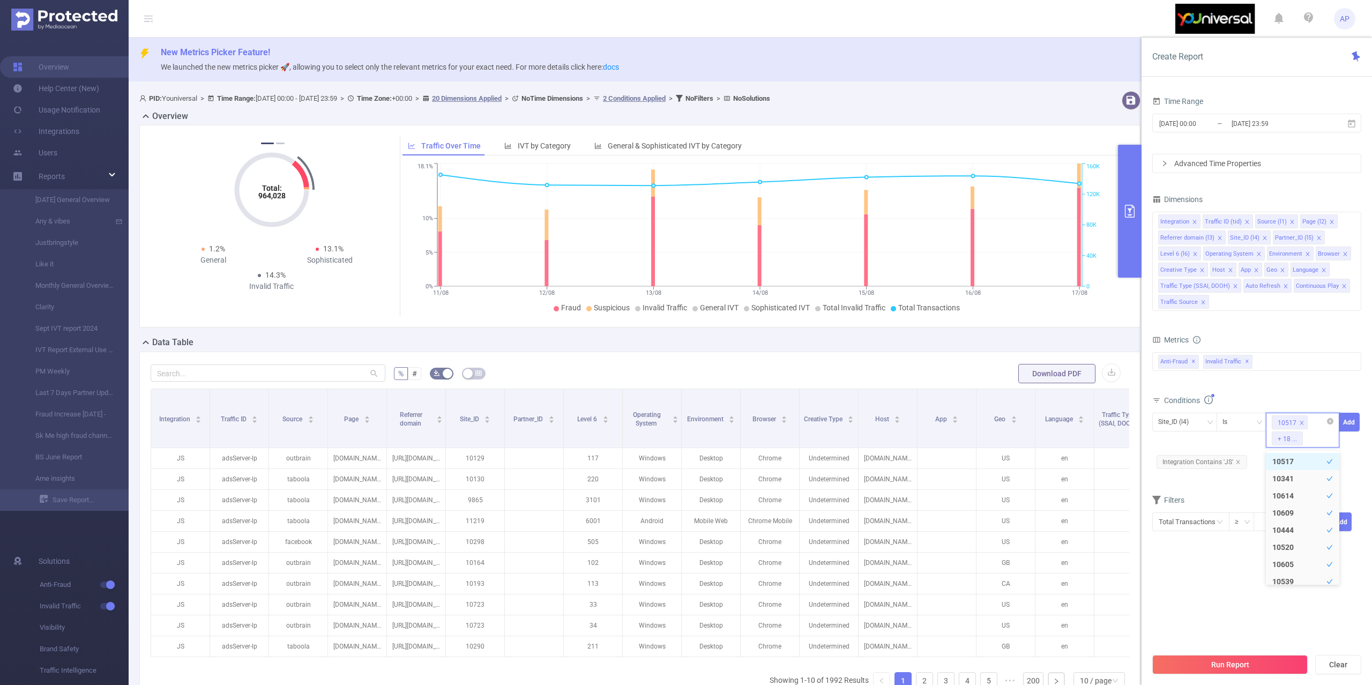
paste input "10457"
type input "10457"
click at [1293, 466] on li "10457" at bounding box center [1302, 461] width 73 height 17
click at [1319, 441] on div "10517 + 19 ..." at bounding box center [1302, 430] width 73 height 35
paste input "10448"
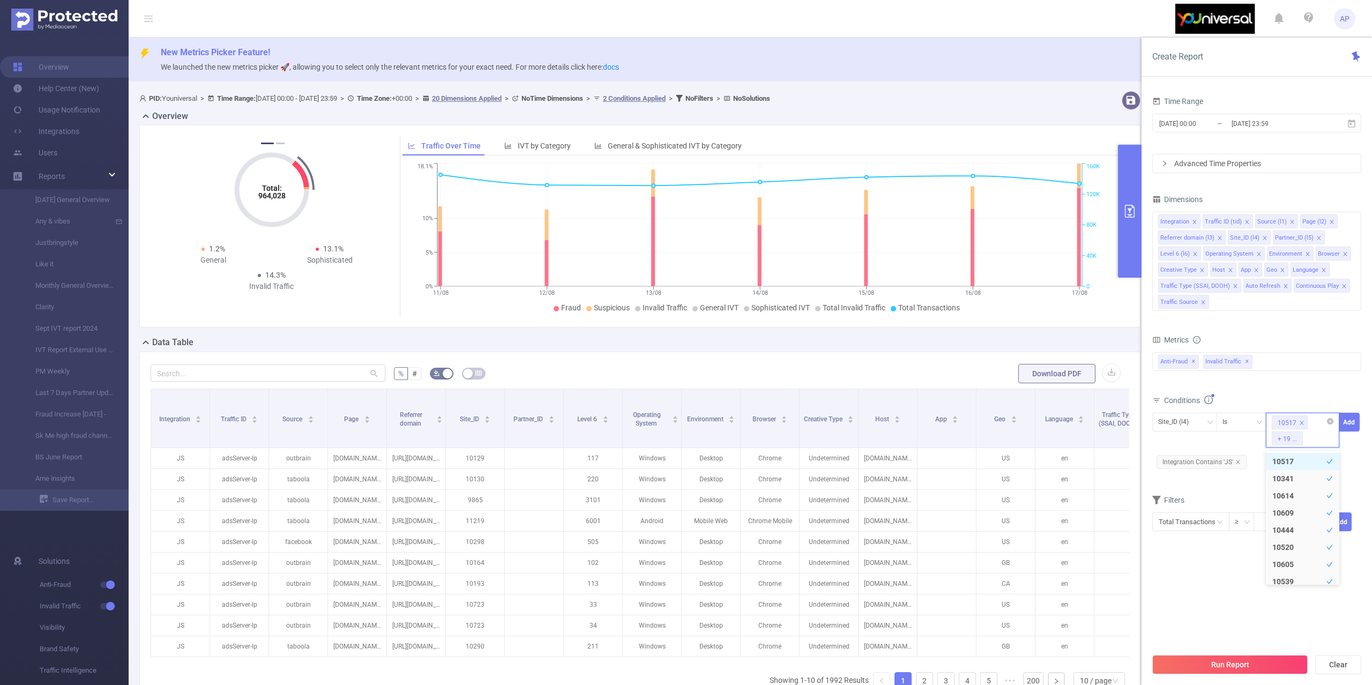
type input "10448"
click at [1303, 456] on li "10448" at bounding box center [1302, 461] width 73 height 17
click at [1316, 442] on div "10517 + 20 ..." at bounding box center [1302, 430] width 73 height 35
paste input "10648"
type input "10648"
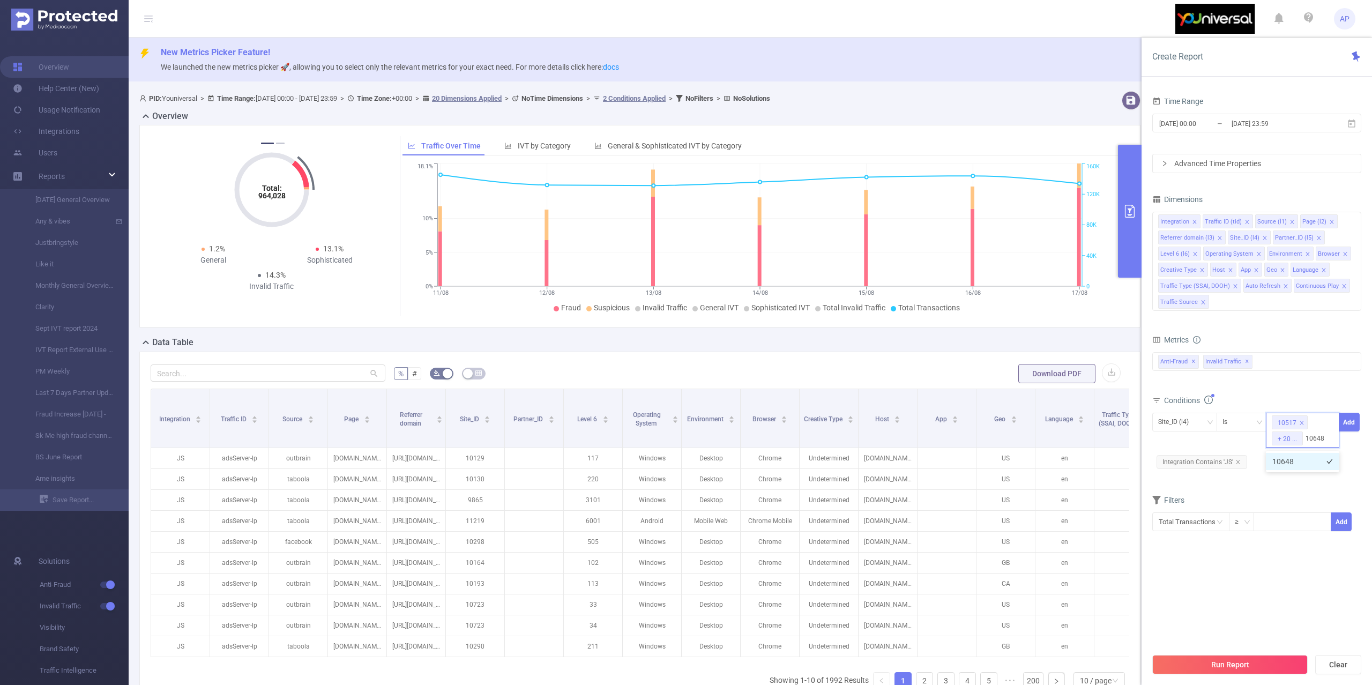
click at [1299, 462] on li "10648" at bounding box center [1302, 461] width 73 height 17
click at [1314, 438] on div "10517 + 21 ..." at bounding box center [1302, 430] width 73 height 35
paste input "10649"
type input "10649"
click at [1280, 456] on li "10649" at bounding box center [1302, 461] width 73 height 17
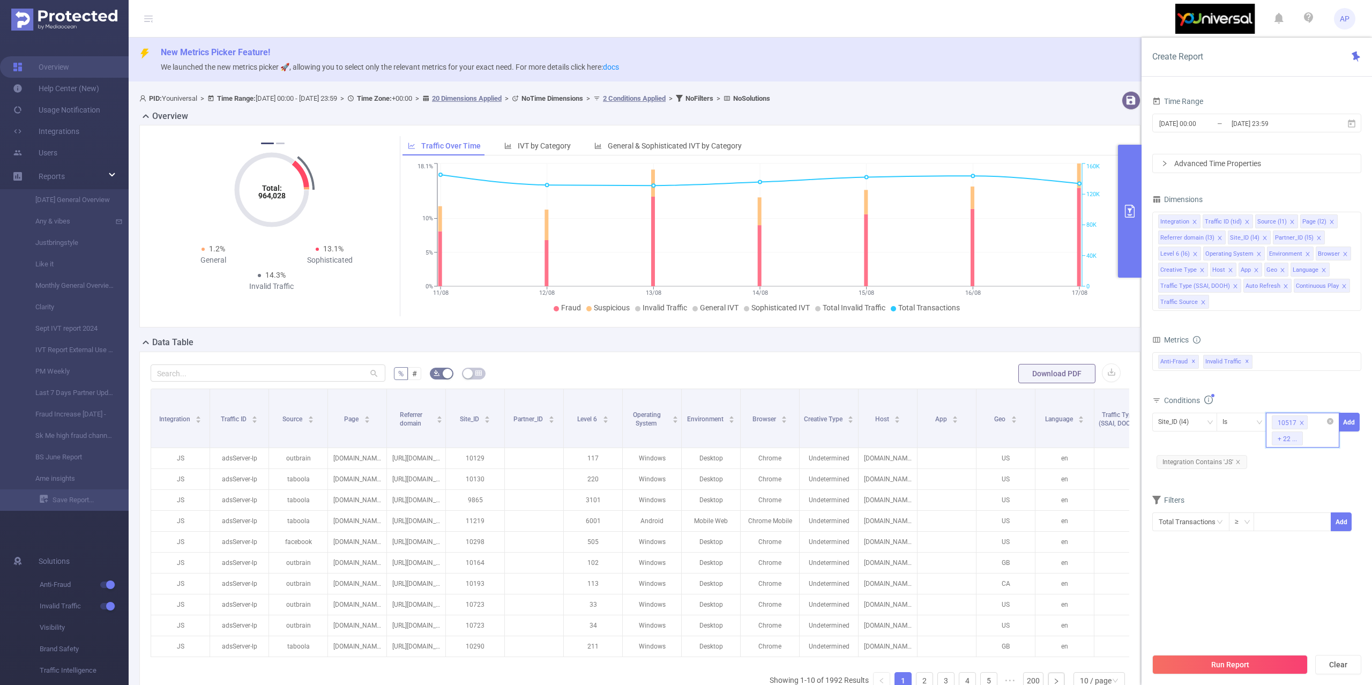
click at [1315, 444] on div "10517 + 22 ..." at bounding box center [1302, 430] width 73 height 35
paste input "10647"
type input "10647"
click at [1287, 461] on li "10647" at bounding box center [1302, 461] width 73 height 17
click at [1317, 444] on div "10517 + 23 ..." at bounding box center [1302, 430] width 73 height 35
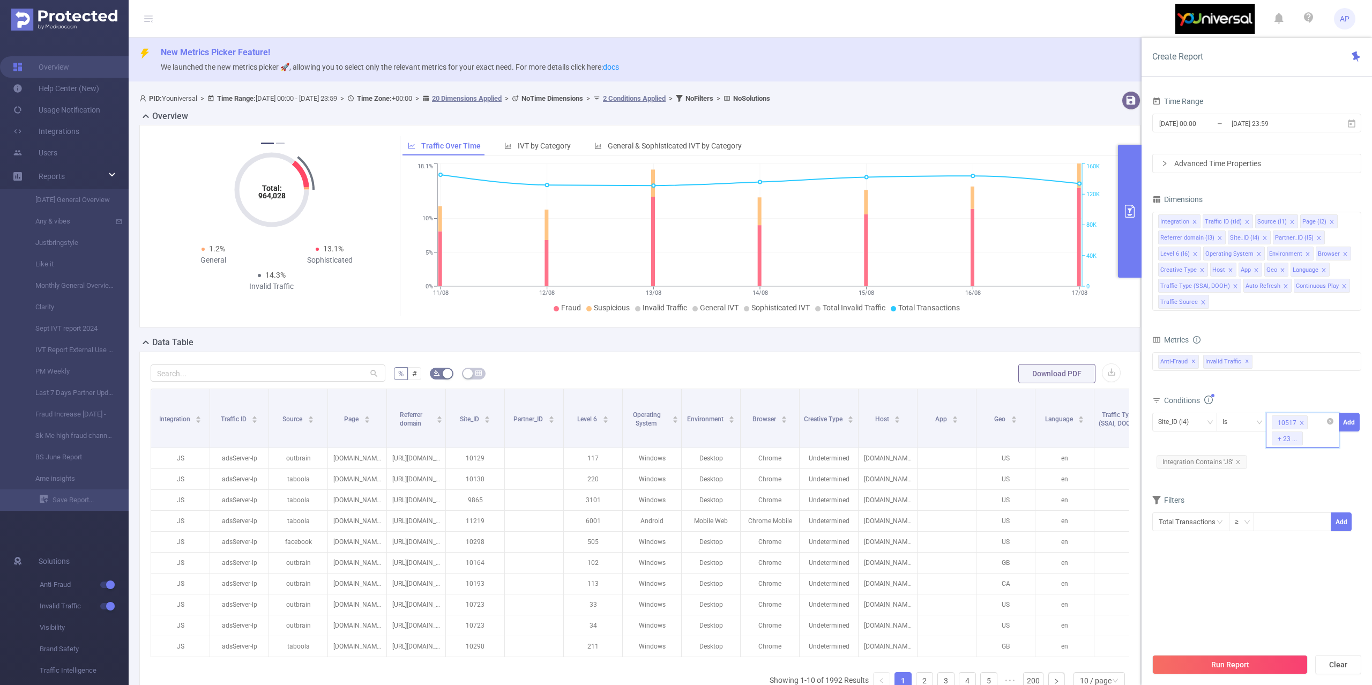
paste input "13039"
type input "13039"
click at [1305, 453] on li "13039" at bounding box center [1302, 461] width 73 height 17
click at [1311, 437] on div "10517 + 24 ..." at bounding box center [1302, 430] width 73 height 35
paste input "13045"
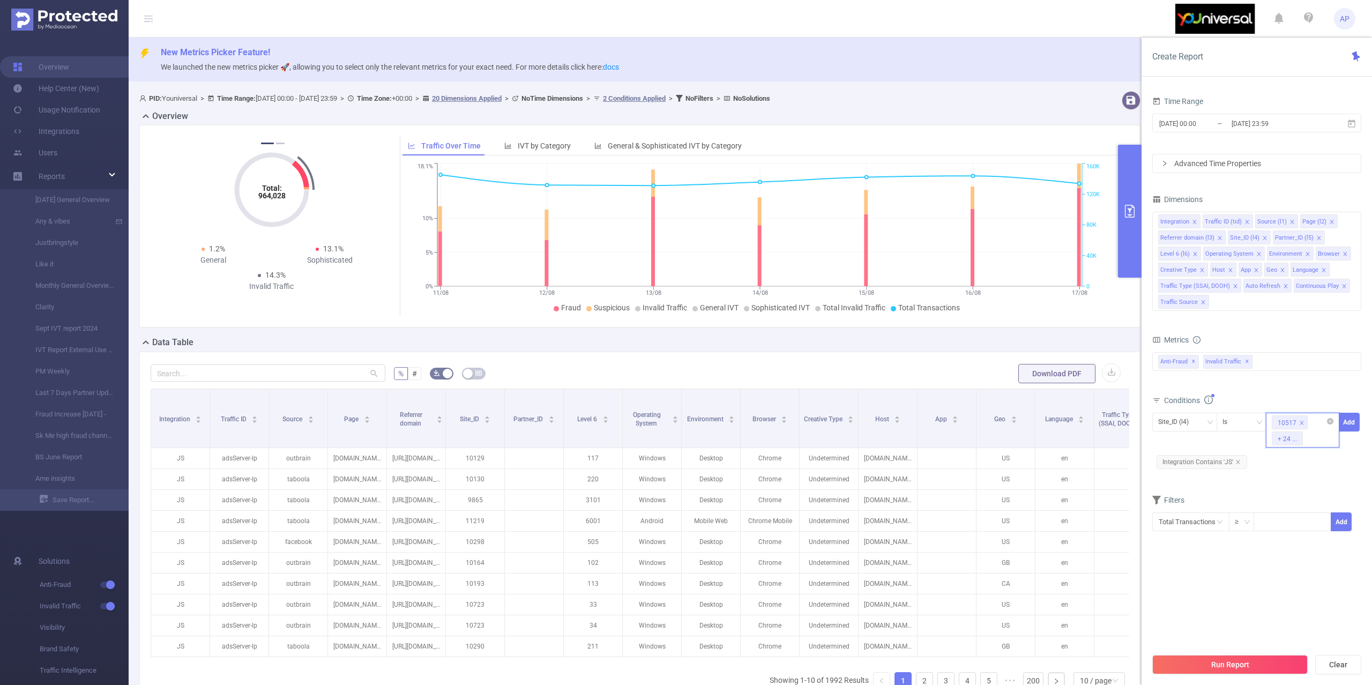
type input "13045"
click at [1297, 454] on li "13045" at bounding box center [1302, 461] width 73 height 17
click at [1310, 438] on input at bounding box center [1307, 438] width 5 height 14
paste input "13042"
type input "13042"
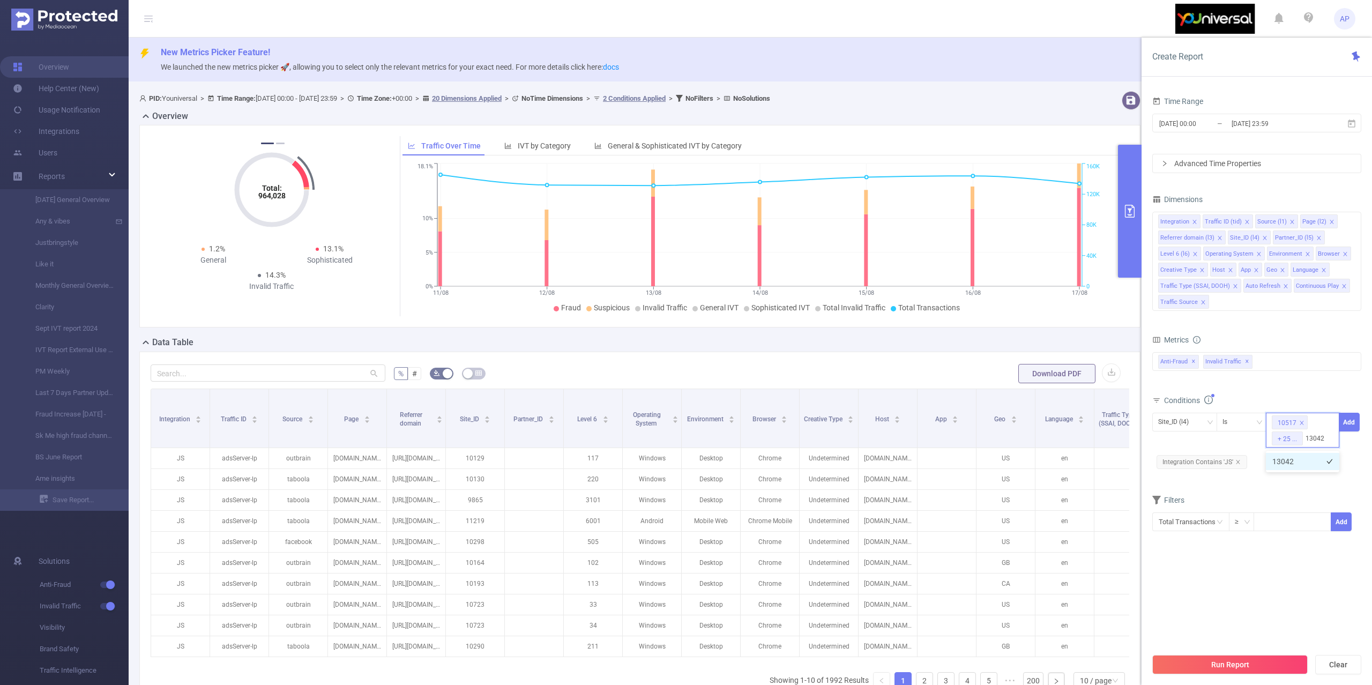
click at [1297, 458] on li "13042" at bounding box center [1302, 461] width 73 height 17
click at [1316, 436] on div "10517 + 26 ..." at bounding box center [1302, 430] width 73 height 35
paste input "13113"
type input "13113"
click at [1309, 462] on li "13113" at bounding box center [1302, 461] width 73 height 17
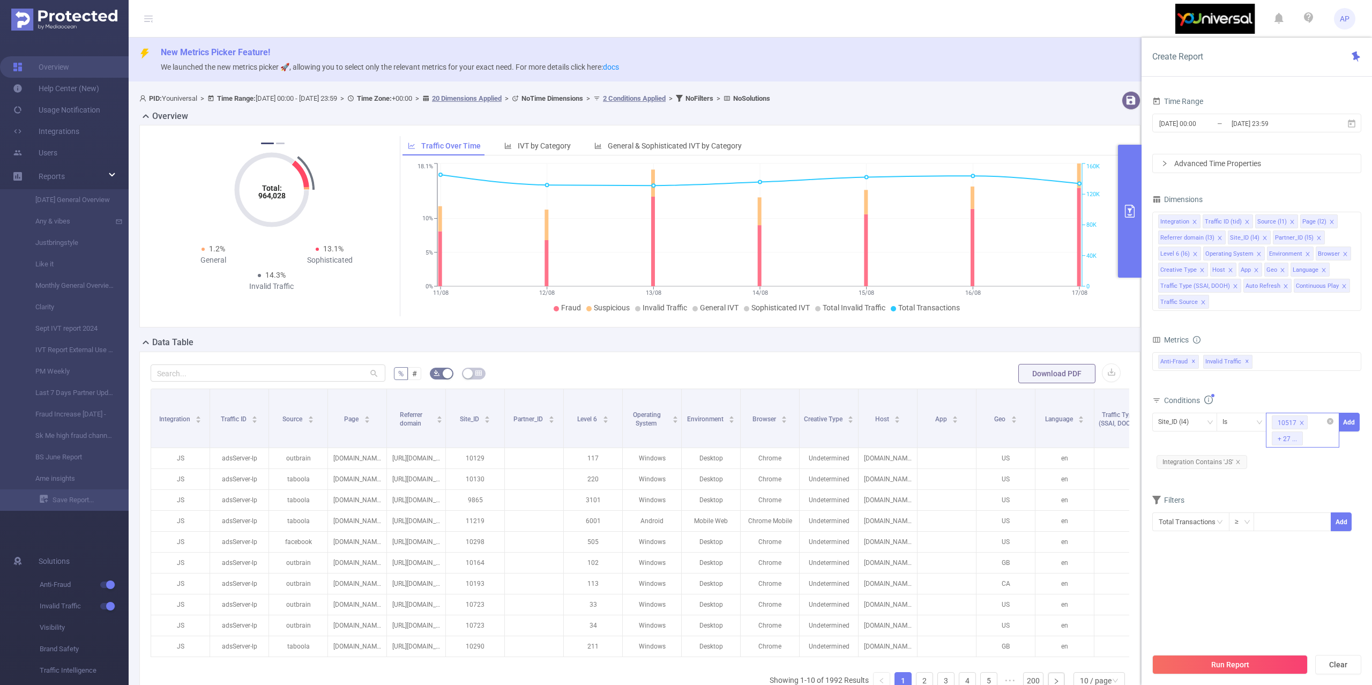
click at [1316, 438] on div "10517 + 27 ..." at bounding box center [1302, 430] width 73 height 35
paste input "13049"
type input "13049"
click at [1310, 445] on input "13049" at bounding box center [1315, 438] width 20 height 14
click at [1308, 453] on li "13049" at bounding box center [1302, 461] width 73 height 17
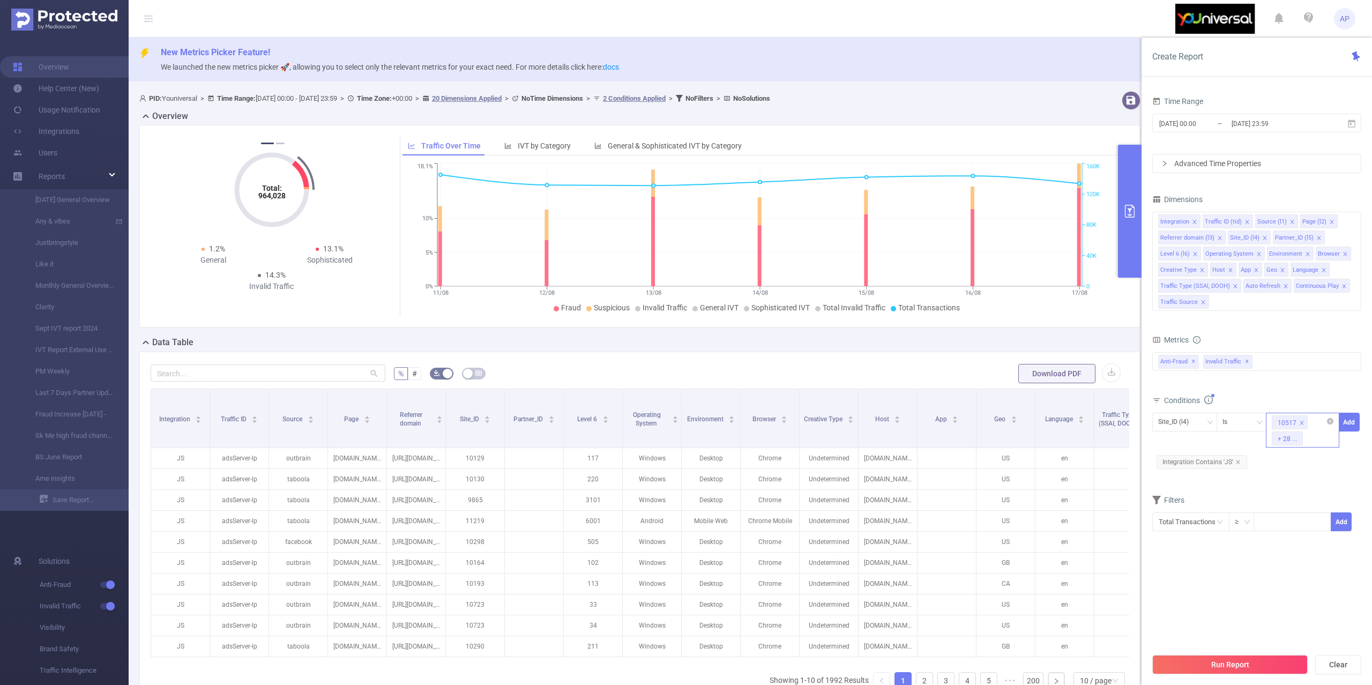
click at [1312, 438] on div "10517 + 28 ..." at bounding box center [1302, 430] width 73 height 35
paste input "13048"
type input "13048"
click at [1300, 466] on li "13048" at bounding box center [1302, 461] width 73 height 17
click at [1315, 440] on div "10517 + 29 ..." at bounding box center [1302, 430] width 73 height 35
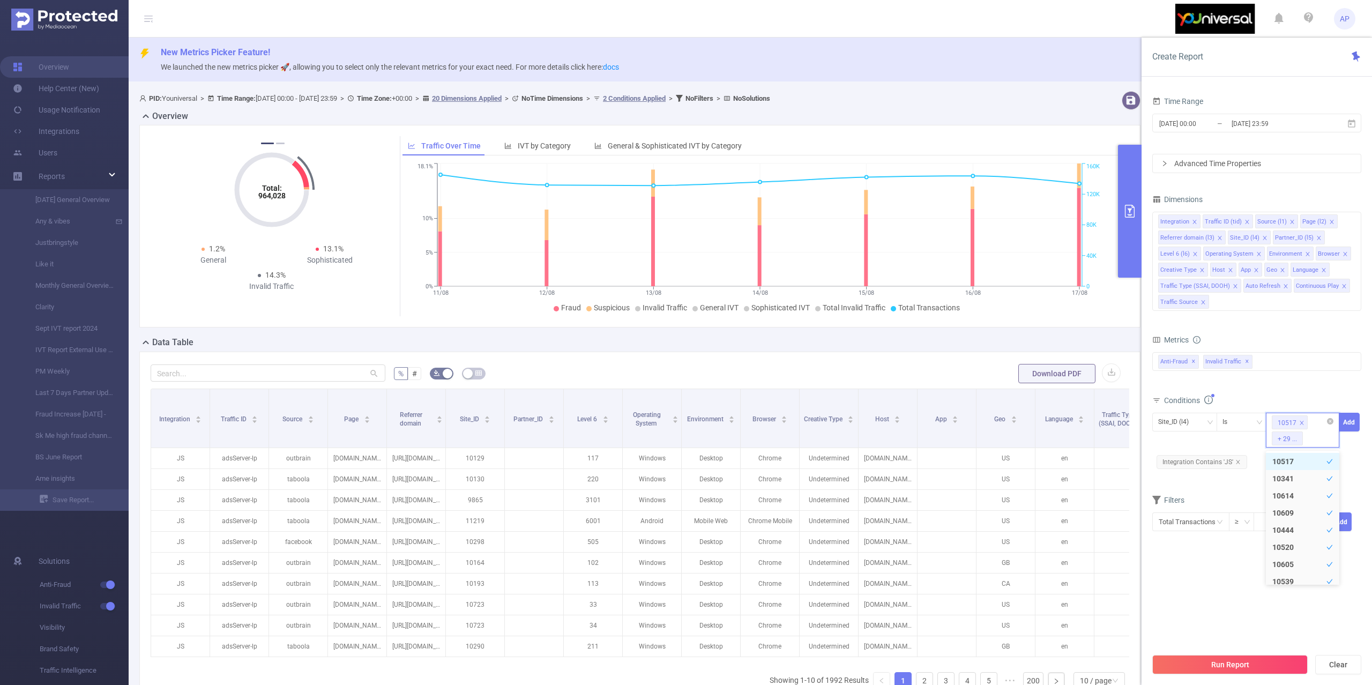
paste input "13047"
type input "13047"
click at [1287, 467] on li "13047" at bounding box center [1302, 461] width 73 height 17
click at [1323, 444] on div "10517 + 30 ..." at bounding box center [1302, 430] width 73 height 35
paste input "13046"
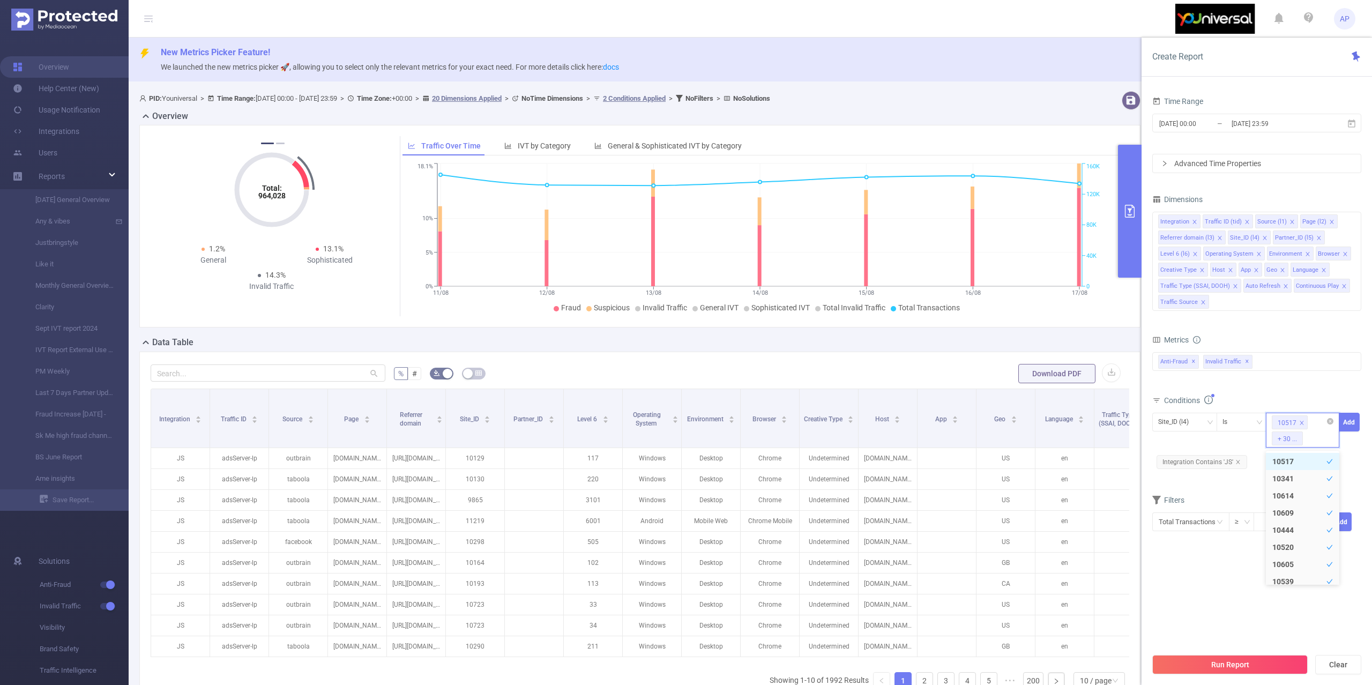
type input "13046"
click at [1295, 462] on li "13046" at bounding box center [1302, 461] width 73 height 17
click at [1314, 444] on div "10517 + 31 ..." at bounding box center [1302, 430] width 73 height 35
paste input "13059"
type input "13059"
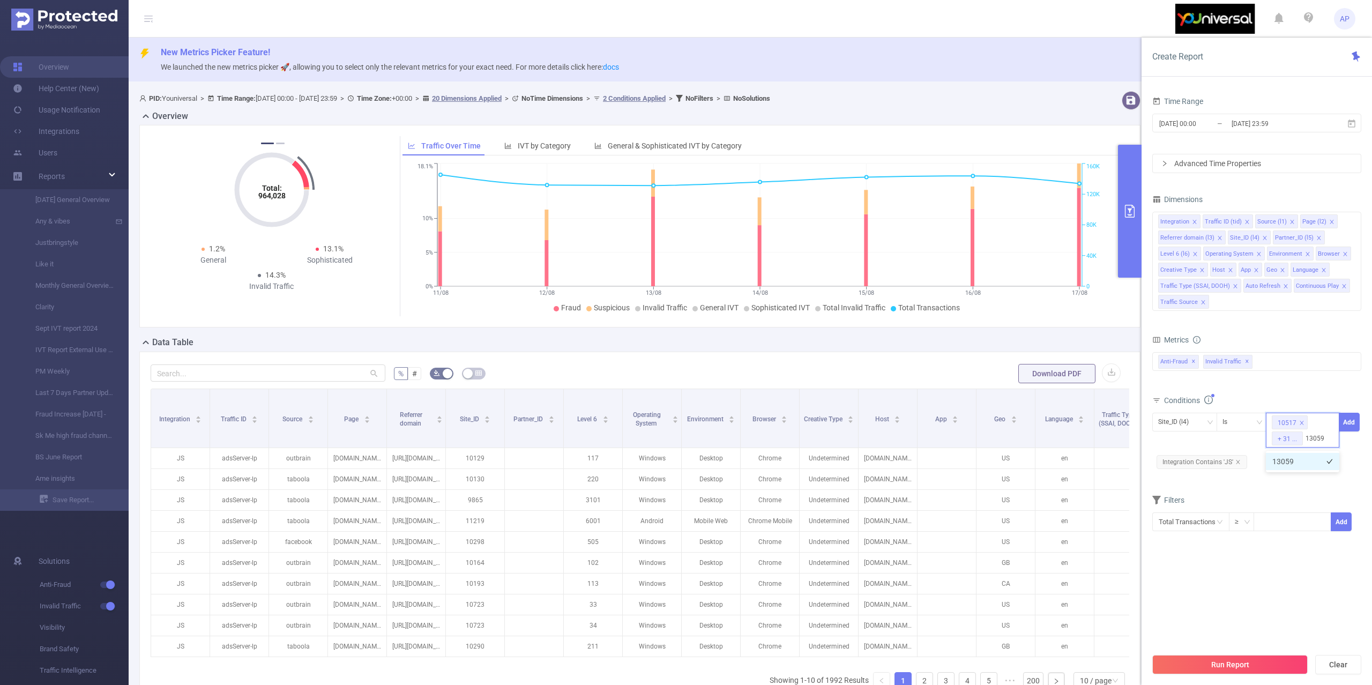
click at [1291, 460] on li "13059" at bounding box center [1302, 461] width 73 height 17
click at [1318, 438] on div "10517 + 32 ..." at bounding box center [1302, 430] width 73 height 35
paste input "13053"
type input "13053"
click at [1292, 464] on li "13053" at bounding box center [1302, 461] width 73 height 17
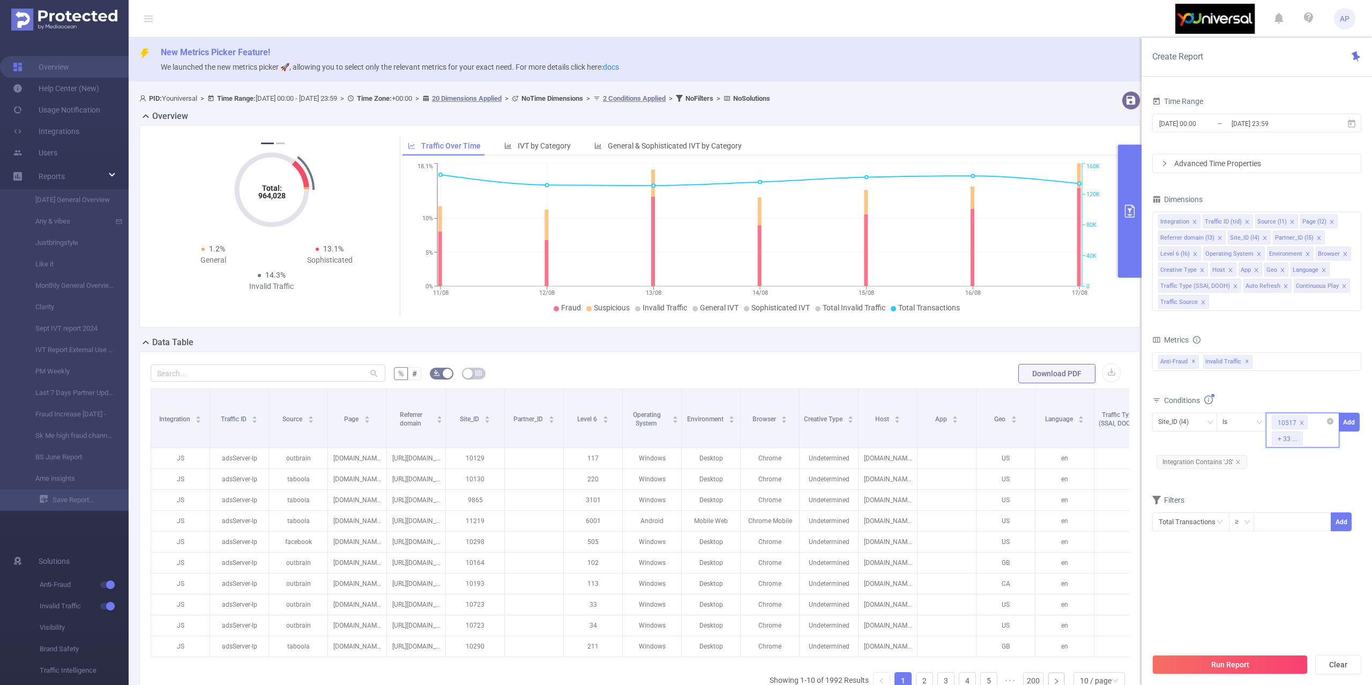
click at [1315, 429] on div "10517 + 33 ..." at bounding box center [1303, 422] width 62 height 18
paste input "12587"
type input "12587"
click at [1281, 462] on li "12587" at bounding box center [1302, 461] width 73 height 17
click at [1316, 434] on div "10517 + 34 ..." at bounding box center [1302, 430] width 73 height 35
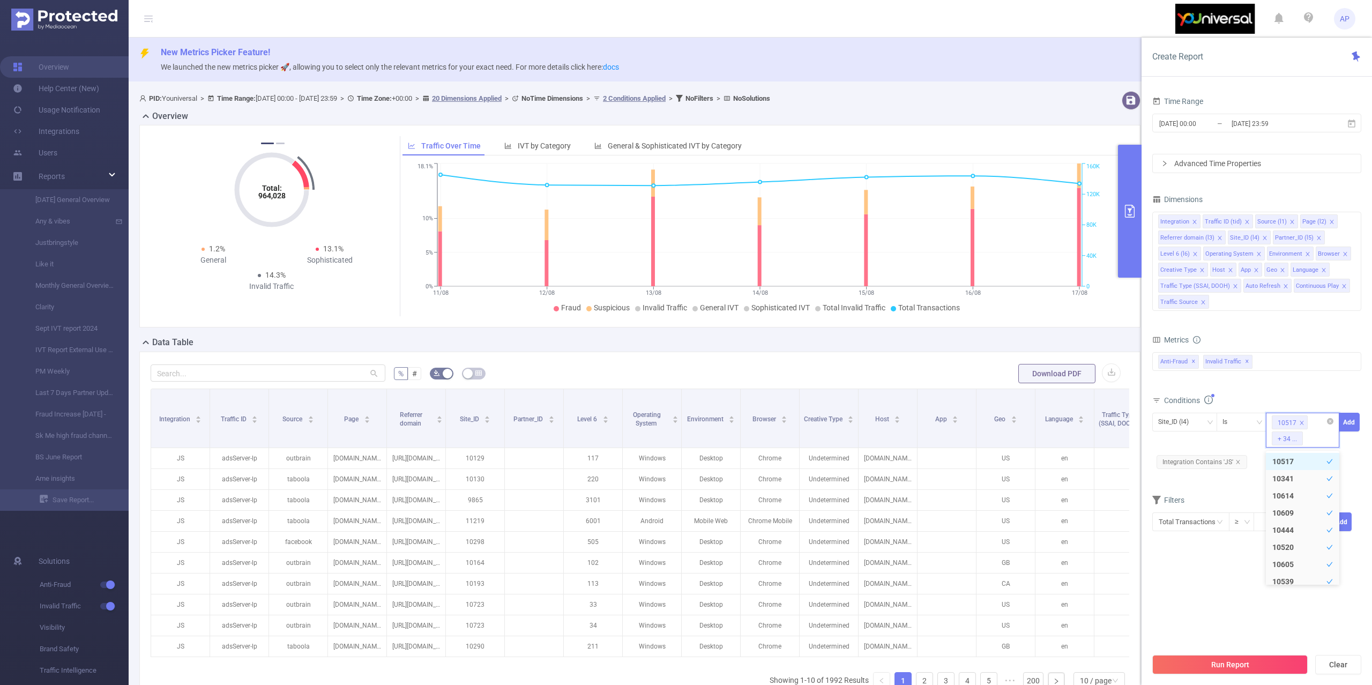
paste input "13076"
type input "13076"
click at [1282, 455] on li "13076" at bounding box center [1302, 461] width 73 height 17
click at [1310, 434] on input at bounding box center [1307, 438] width 5 height 14
paste input "13221"
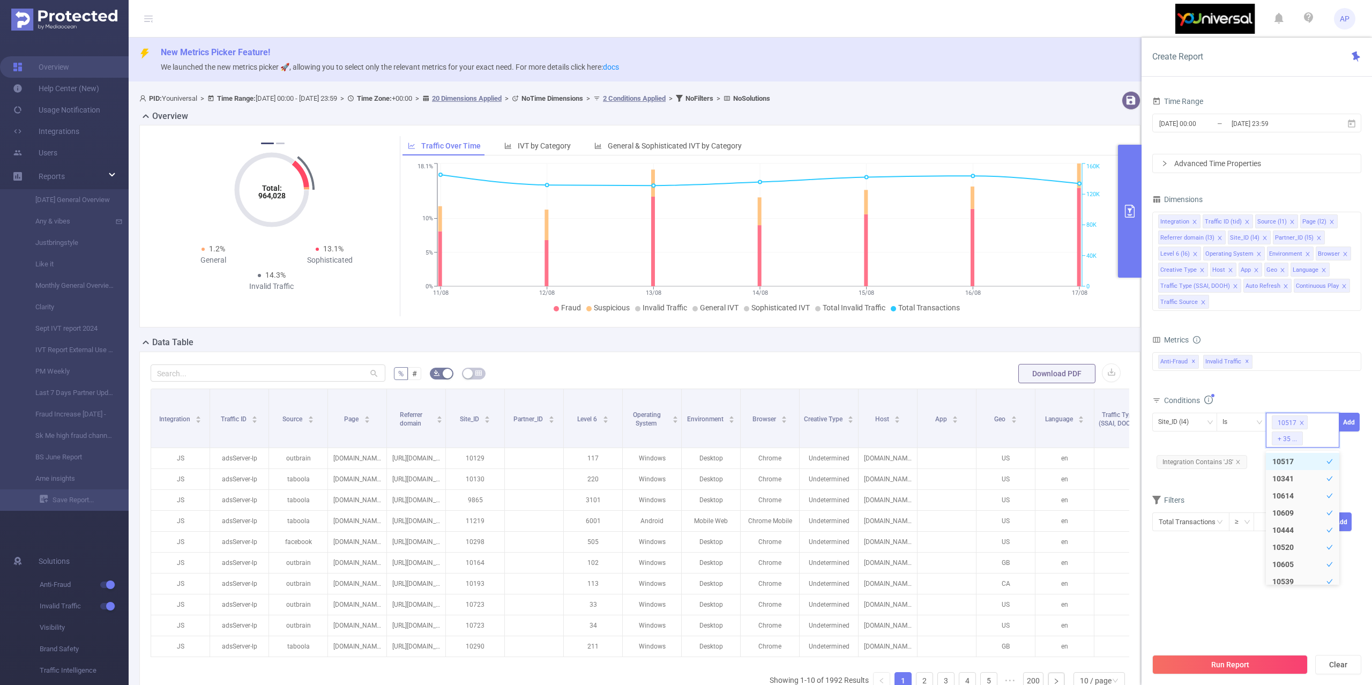
type input "13221"
click at [1293, 466] on li "13221" at bounding box center [1302, 461] width 73 height 17
click at [1317, 441] on div "10517 + 36 ..." at bounding box center [1302, 430] width 73 height 35
paste input "13070"
type input "13070"
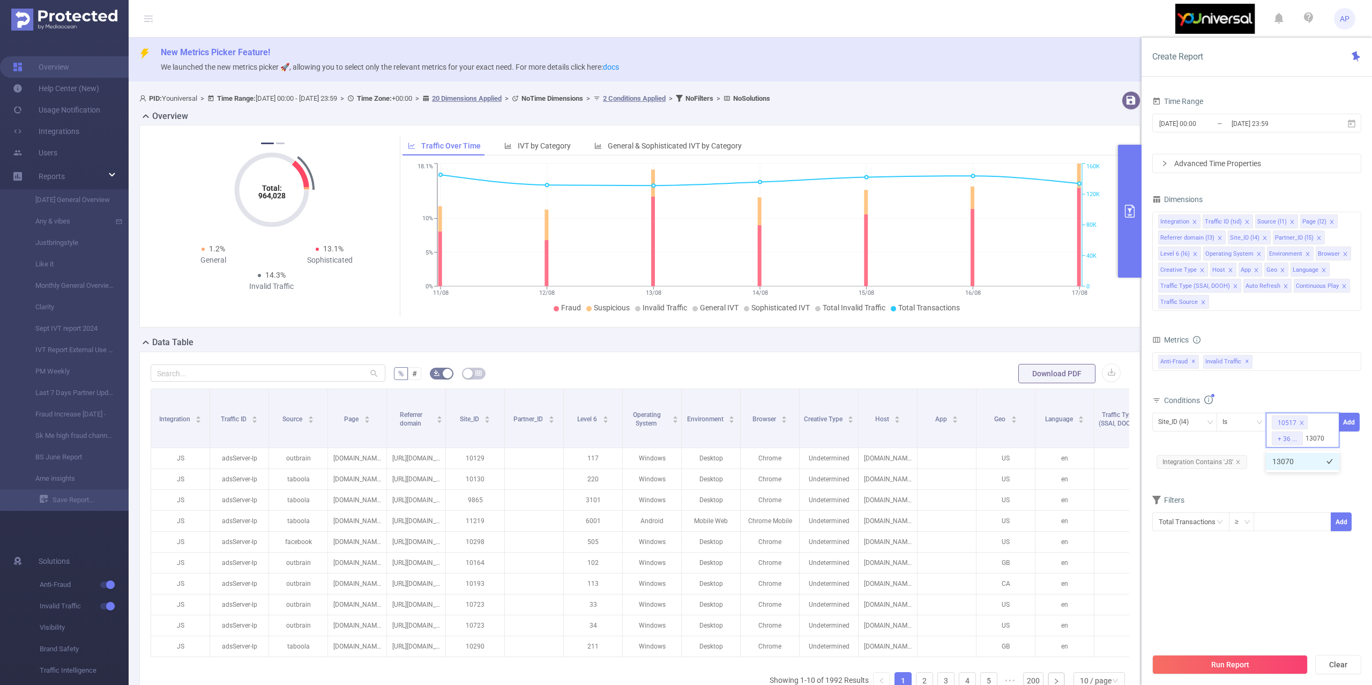
click at [1296, 461] on li "13070" at bounding box center [1302, 461] width 73 height 17
click at [1312, 434] on div "10517 + 37 ..." at bounding box center [1302, 430] width 73 height 35
paste input "10884"
type input "10884"
click at [1305, 468] on li "10884" at bounding box center [1302, 461] width 73 height 17
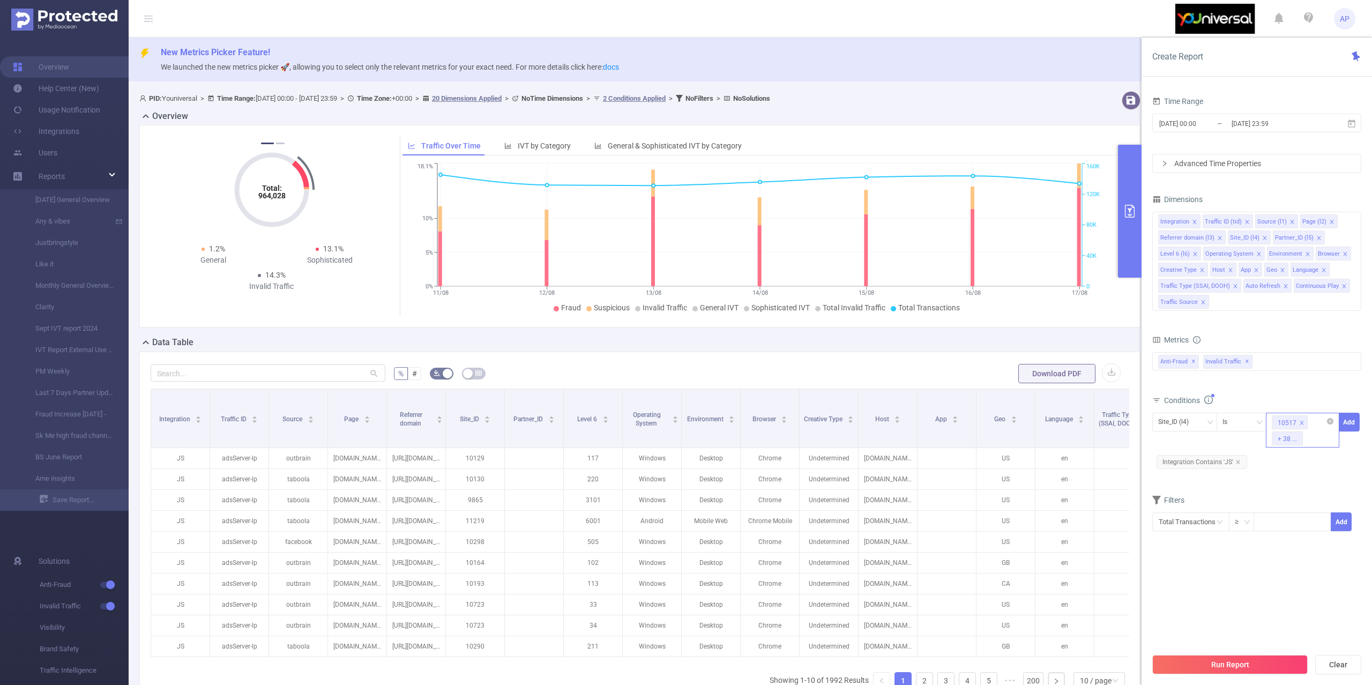
click at [1316, 439] on div "10517 + 38 ..." at bounding box center [1302, 430] width 73 height 35
paste input "13074"
type input "13074"
click at [1310, 464] on li "13074" at bounding box center [1302, 461] width 73 height 17
click at [1321, 444] on div "10517 + 39 ..." at bounding box center [1302, 430] width 73 height 35
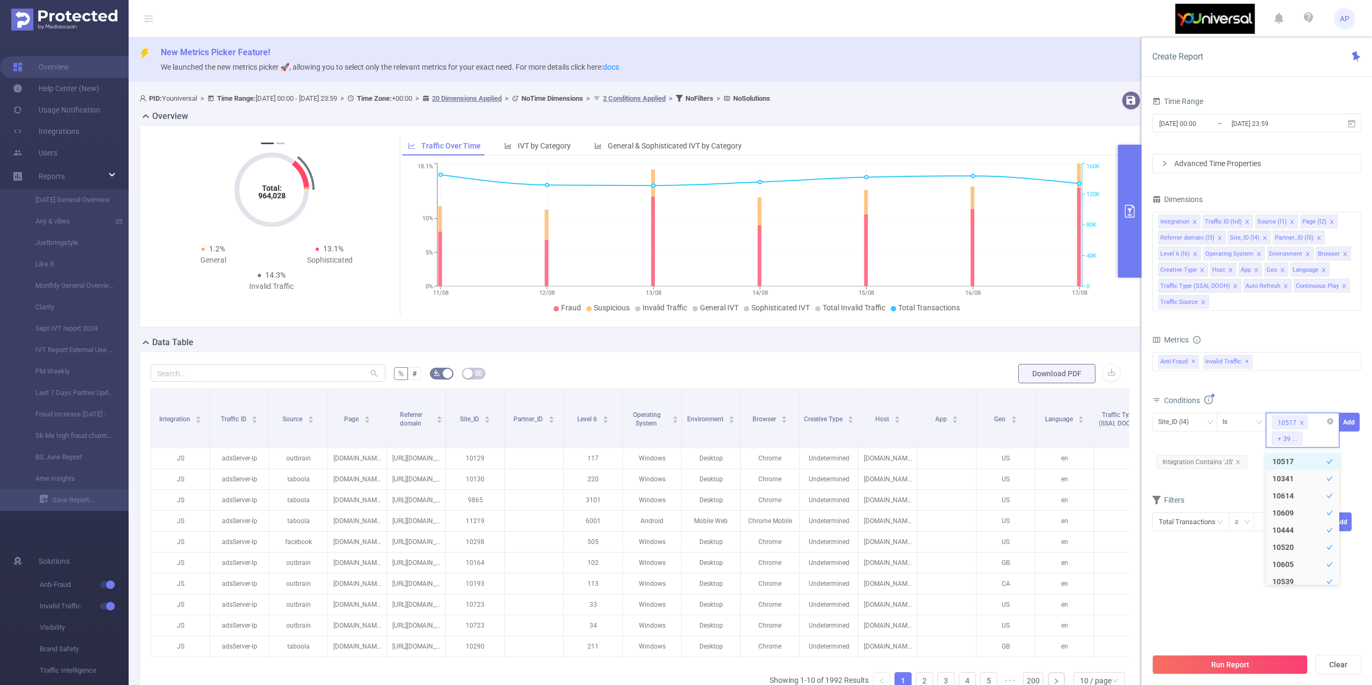
paste input "13022"
type input "13022"
click at [1291, 464] on li "13022" at bounding box center [1302, 461] width 73 height 17
click at [1316, 438] on div "10517 + 40 ..." at bounding box center [1302, 430] width 73 height 35
paste input "10710"
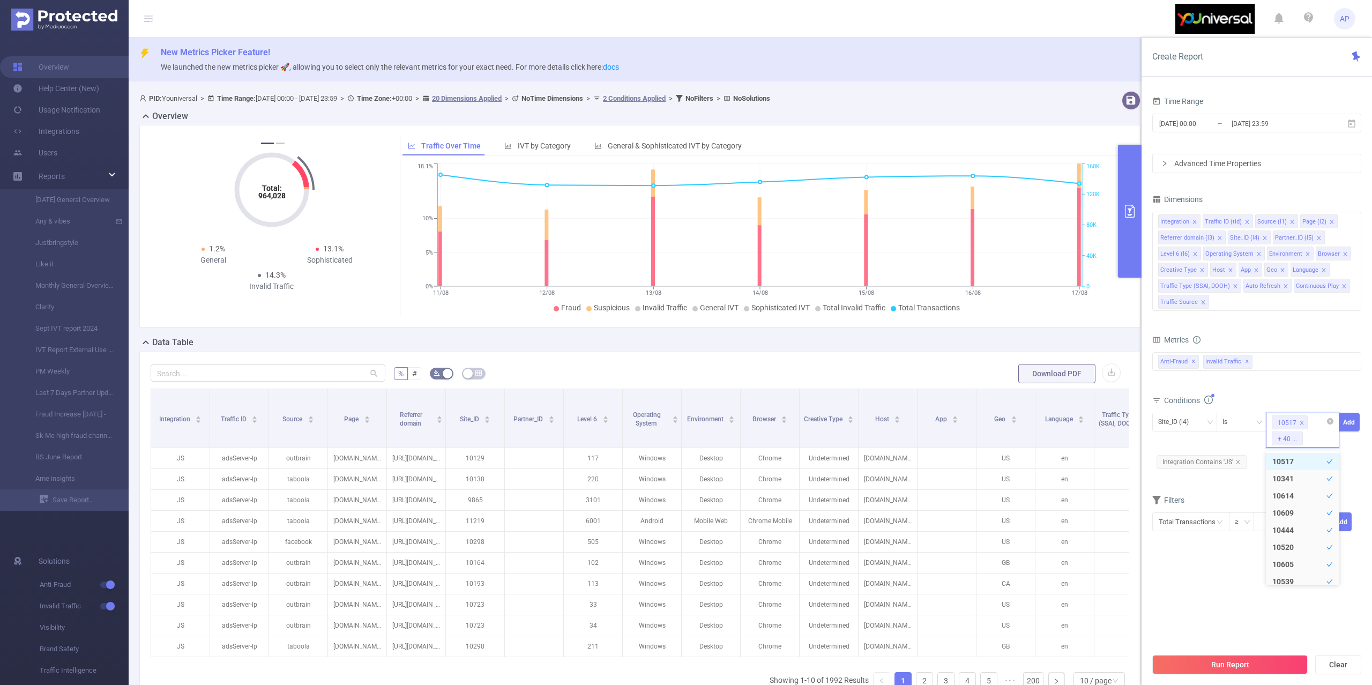
type input "10710"
click at [1301, 456] on li "10710" at bounding box center [1302, 461] width 73 height 17
click at [1315, 437] on div "10517 + 41 ..." at bounding box center [1302, 430] width 73 height 35
paste input "10336"
type input "10336"
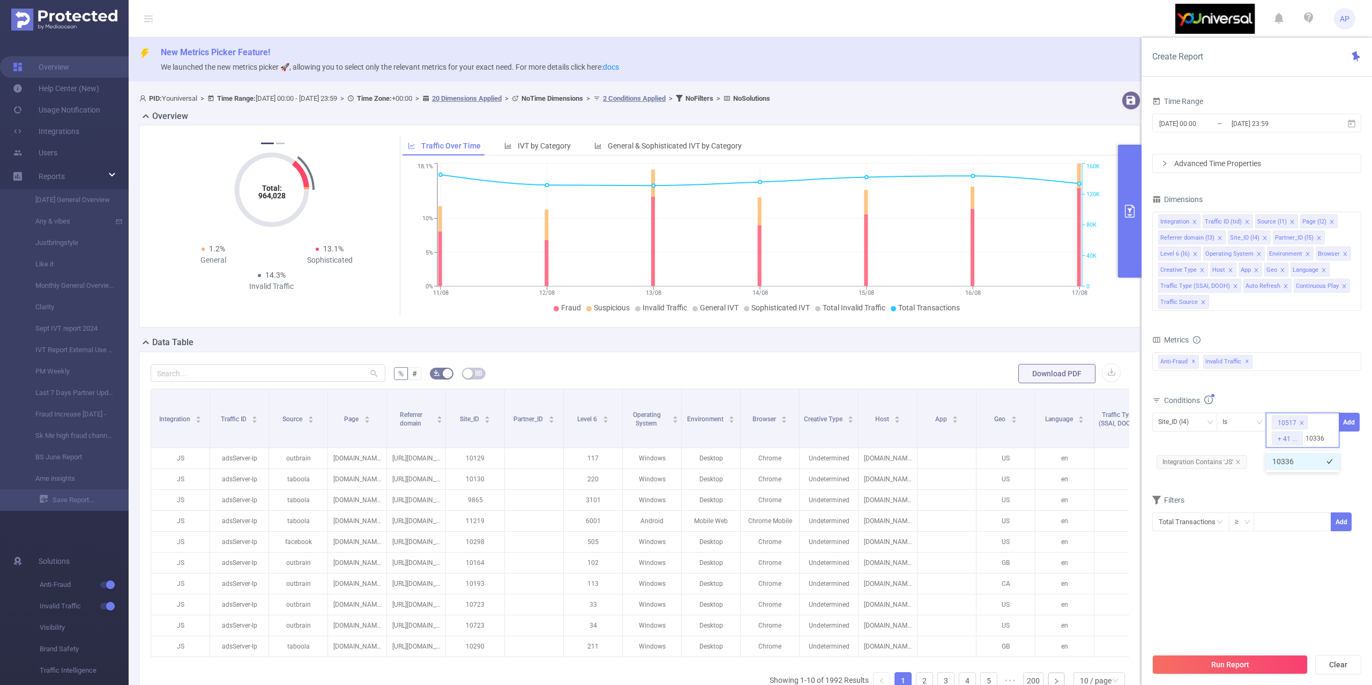
click at [1288, 455] on li "10336" at bounding box center [1302, 461] width 73 height 17
click at [1310, 447] on div "10517 + 42 ..." at bounding box center [1302, 430] width 73 height 35
paste input "10335"
type input "10335"
click at [1288, 457] on li "10335" at bounding box center [1302, 461] width 73 height 17
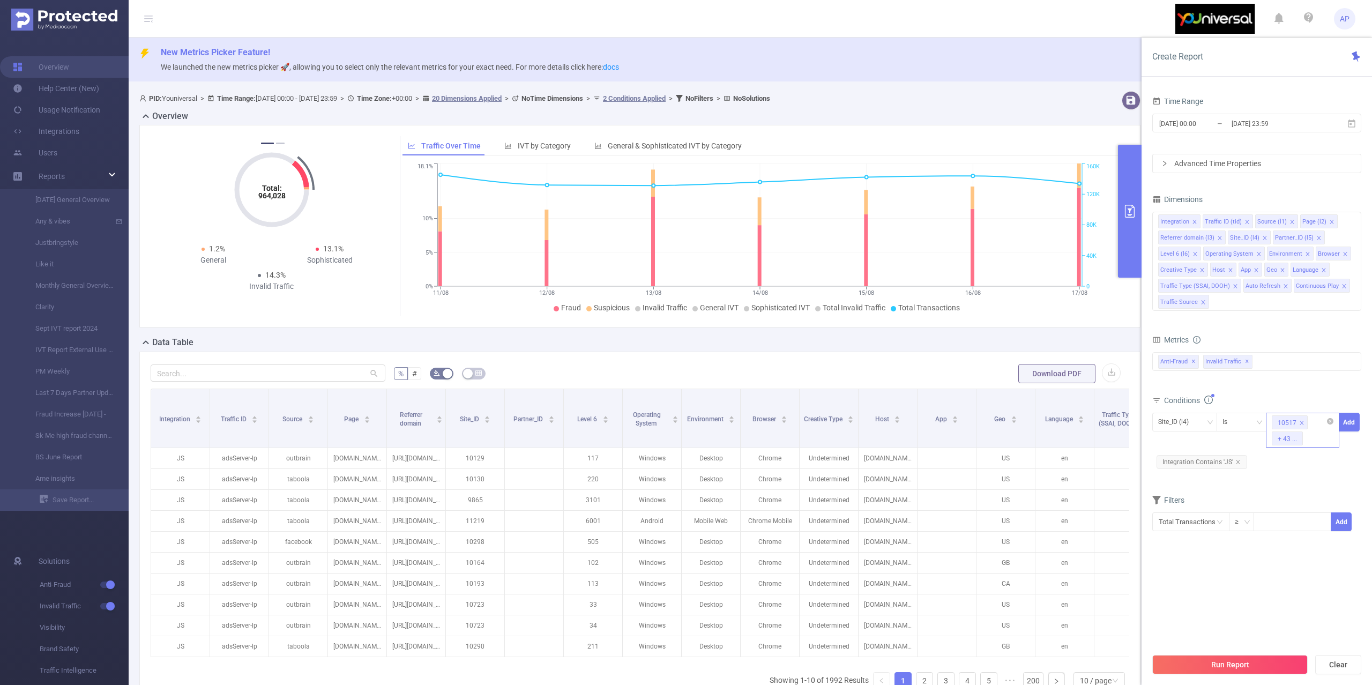
click at [1319, 438] on div "10517 + 43 ..." at bounding box center [1302, 430] width 73 height 35
paste input "10334"
type input "10334"
click at [1295, 454] on li "10334" at bounding box center [1302, 461] width 73 height 17
click at [1357, 427] on button "Add" at bounding box center [1349, 422] width 21 height 19
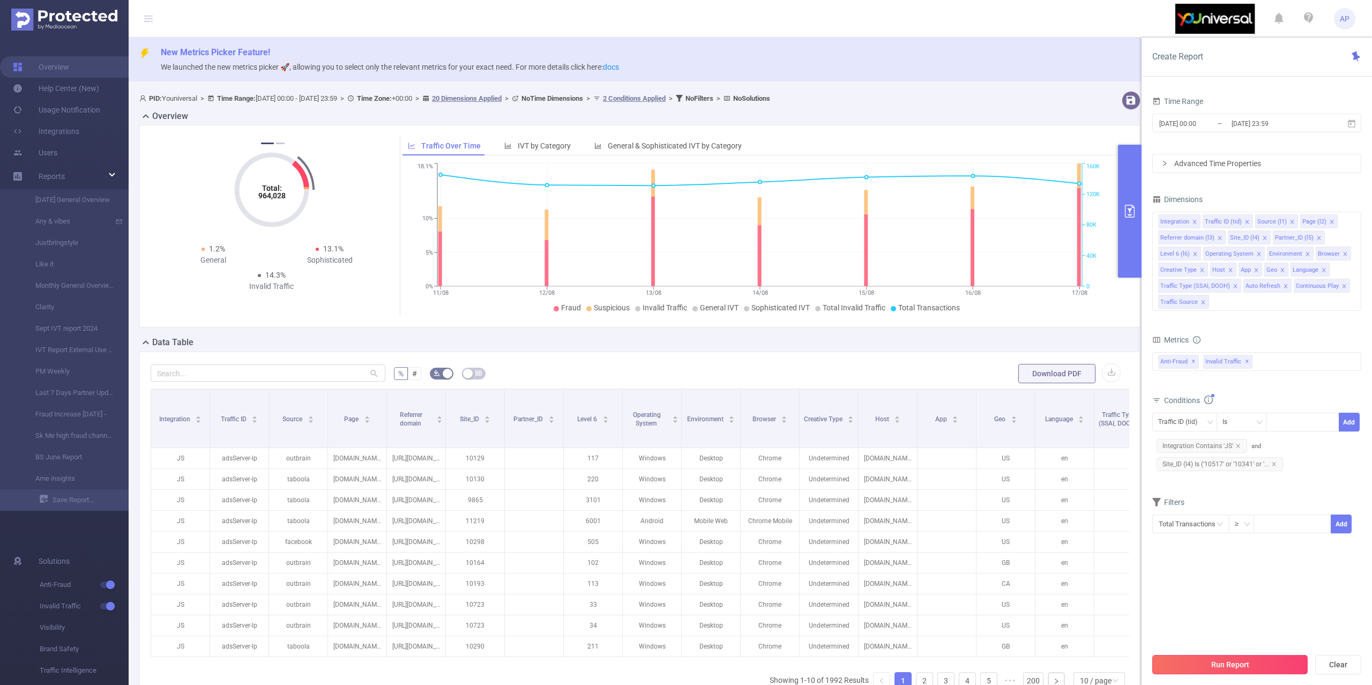
click at [1174, 667] on button "Run Report" at bounding box center [1229, 664] width 155 height 19
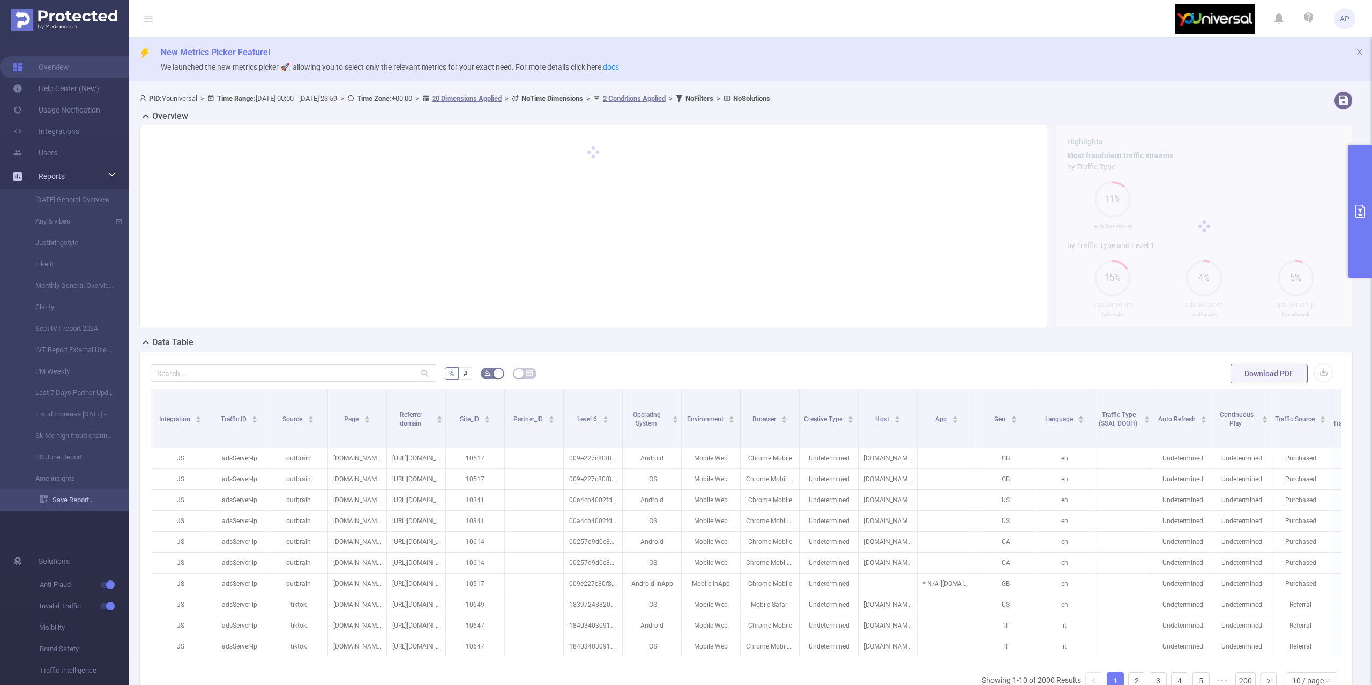
click at [88, 506] on link "Save Report..." at bounding box center [84, 499] width 89 height 21
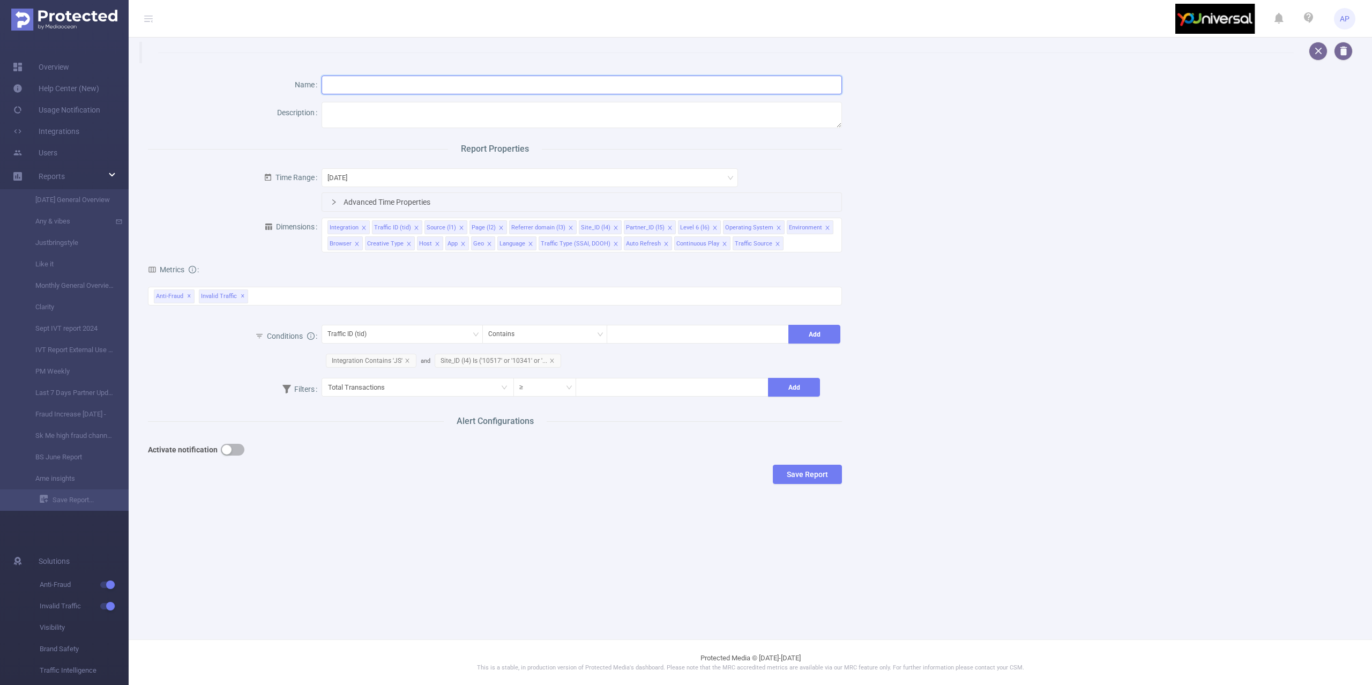
click at [378, 82] on input "text" at bounding box center [582, 85] width 520 height 19
type input "Smoody Ame Insights"
click at [802, 476] on button "Save Report" at bounding box center [807, 474] width 69 height 19
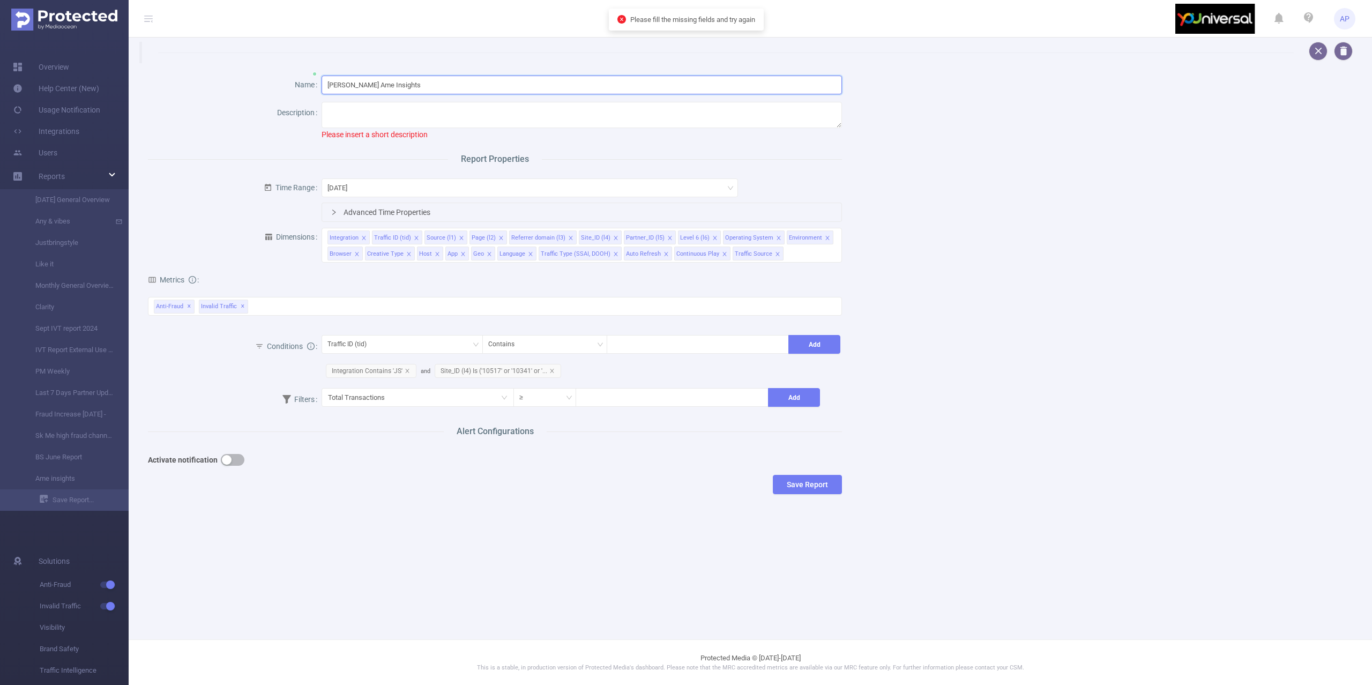
click at [360, 86] on input "Smoody Ame Insights" at bounding box center [582, 85] width 520 height 19
click at [365, 114] on textarea at bounding box center [582, 115] width 520 height 26
paste textarea "Smoody Ame Insights"
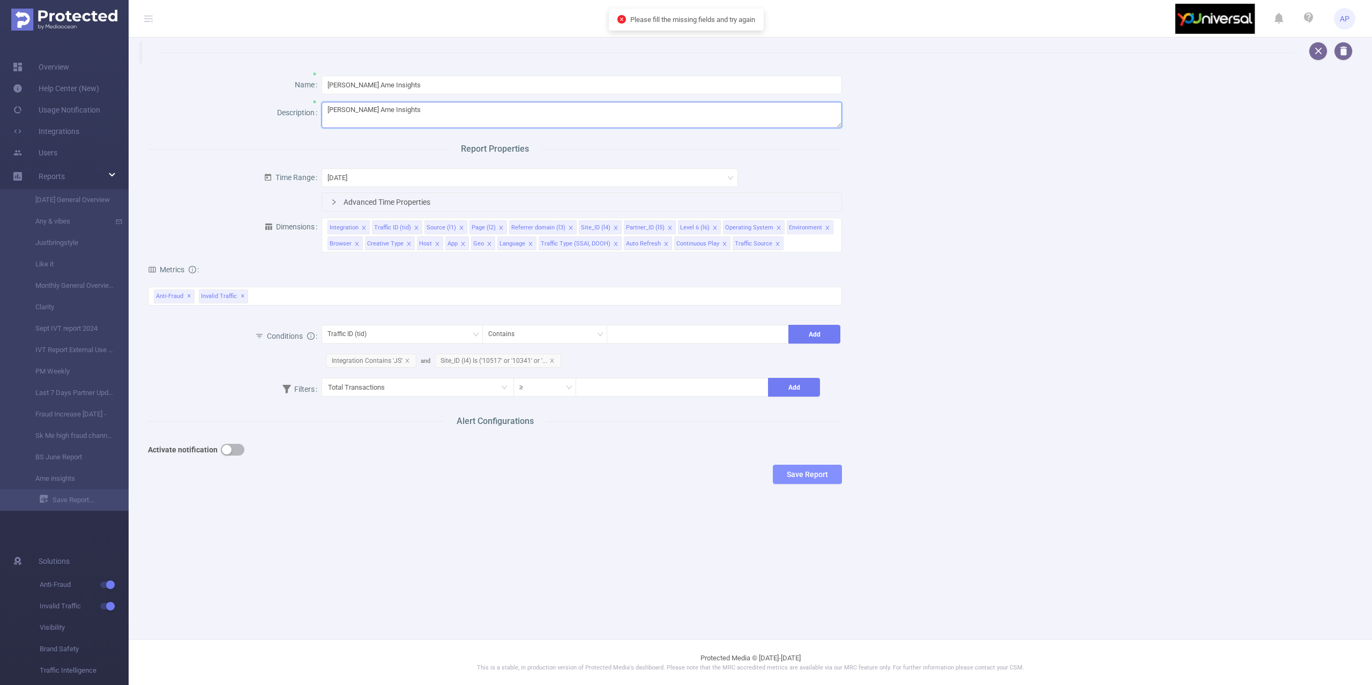
type textarea "Smoody Ame Insights"
click at [792, 471] on button "Save Report" at bounding box center [807, 474] width 69 height 19
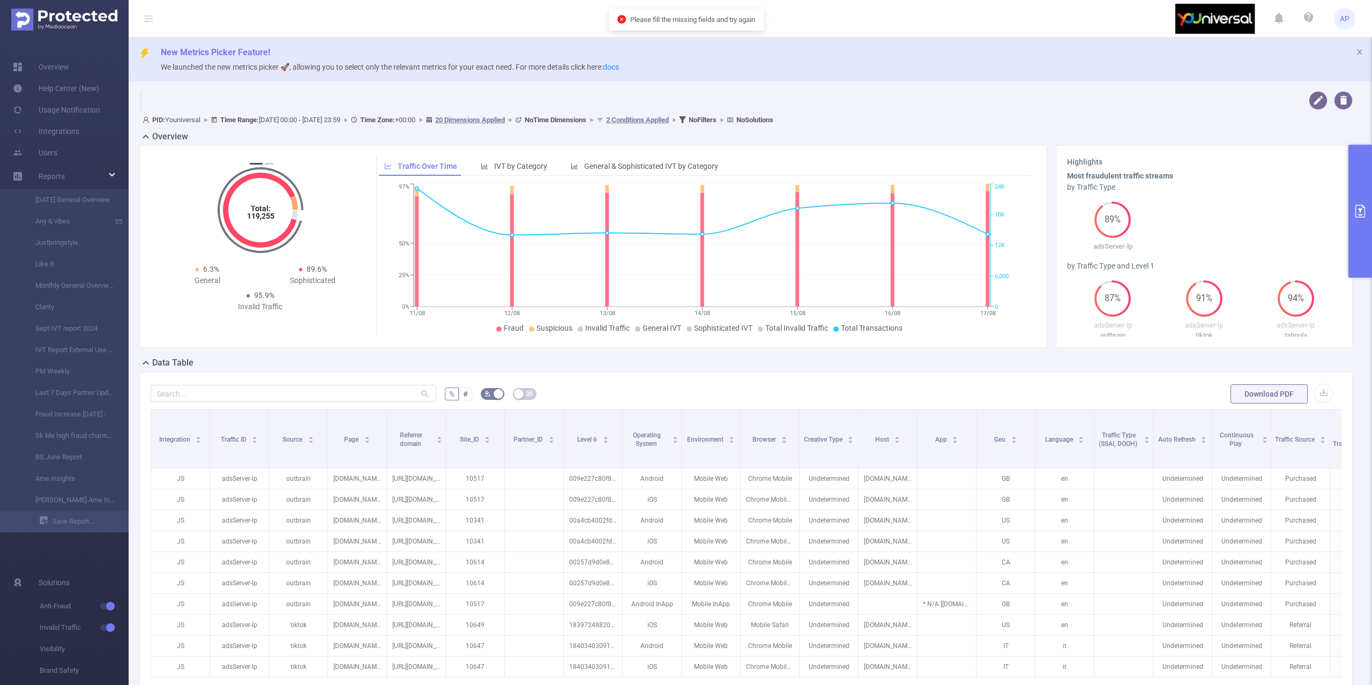
click at [1357, 189] on button "primary" at bounding box center [1360, 211] width 24 height 133
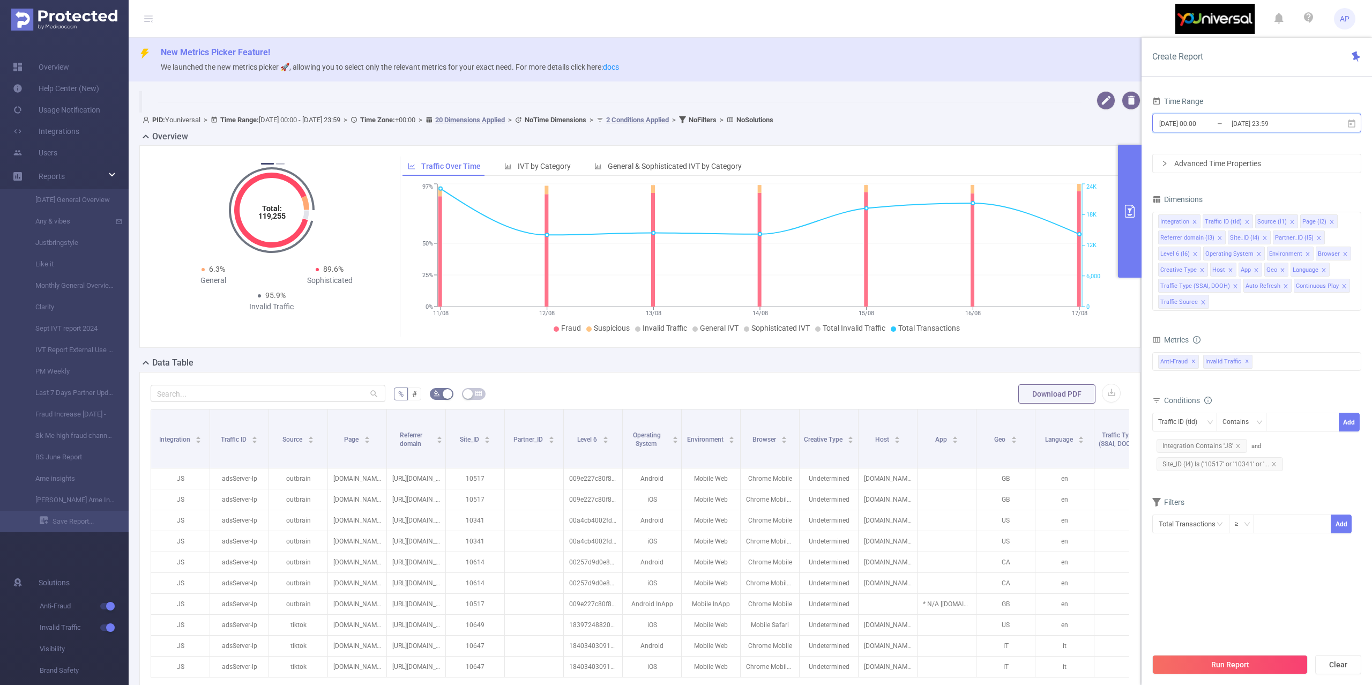
click at [1354, 127] on icon at bounding box center [1352, 123] width 8 height 8
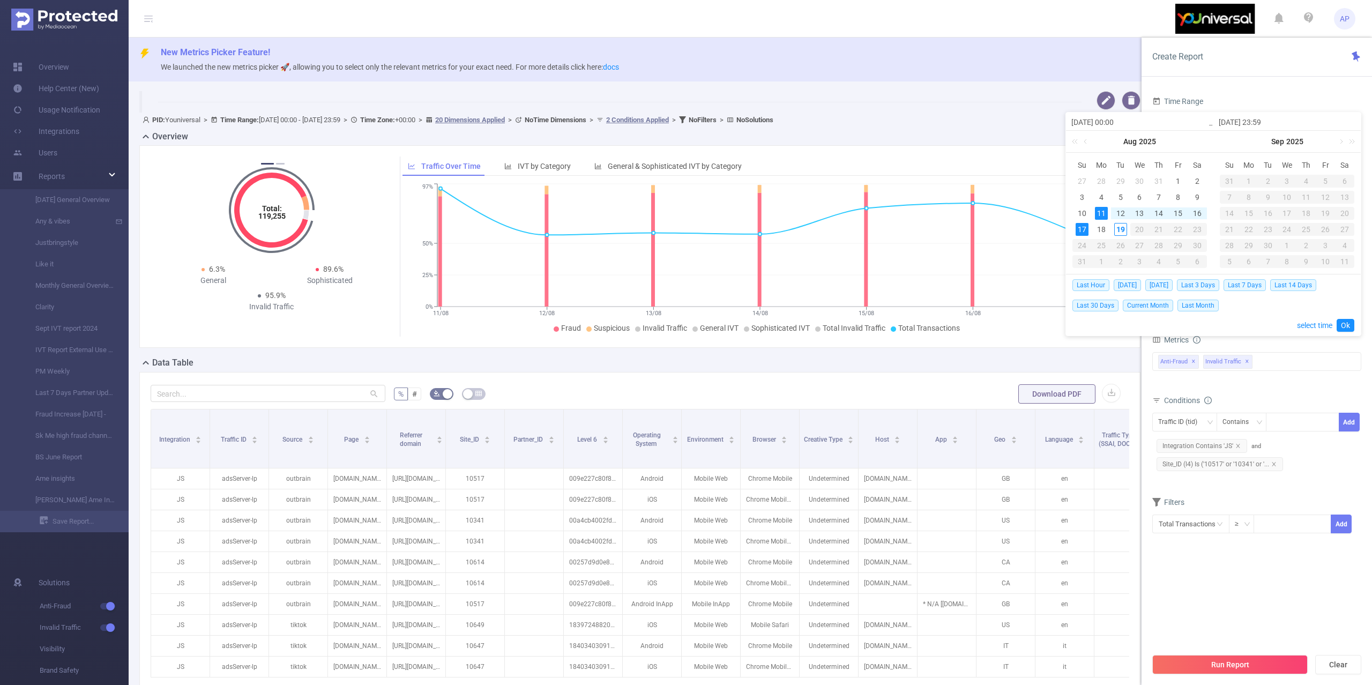
click at [924, 125] on div "PID: Youniversal > Time Range: 2025-08-11 00:00 - 2025-08-17 23:59 > Time Zone:…" at bounding box center [642, 120] width 998 height 14
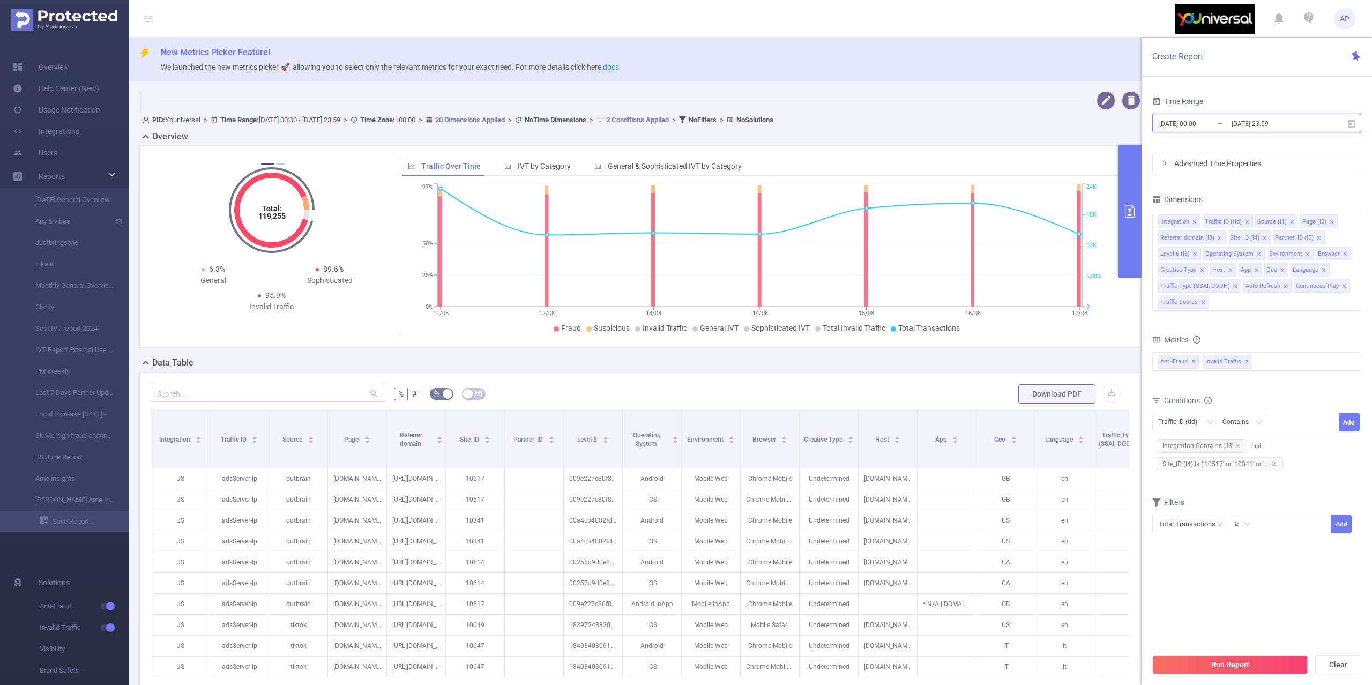
click at [1356, 120] on span "2025-08-11 00:00 _ 2025-08-17 23:59" at bounding box center [1256, 123] width 209 height 19
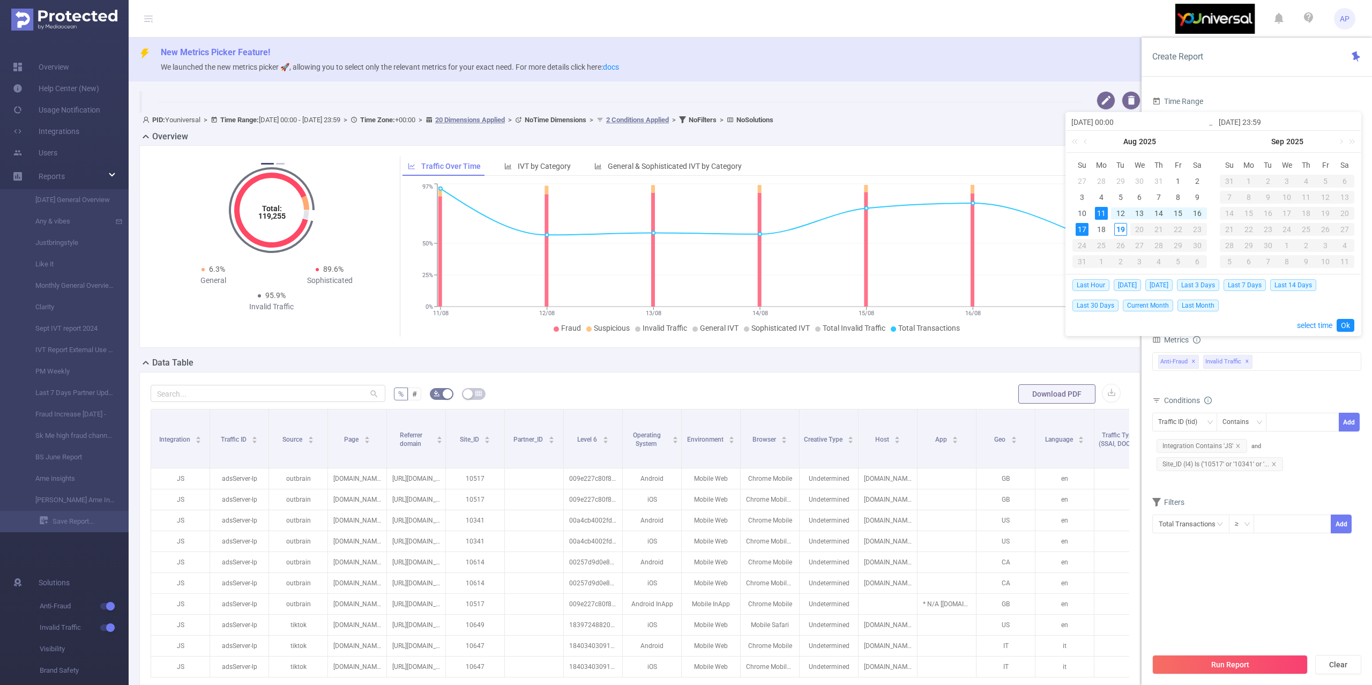
click at [1277, 47] on div "Create Report" at bounding box center [1256, 57] width 230 height 39
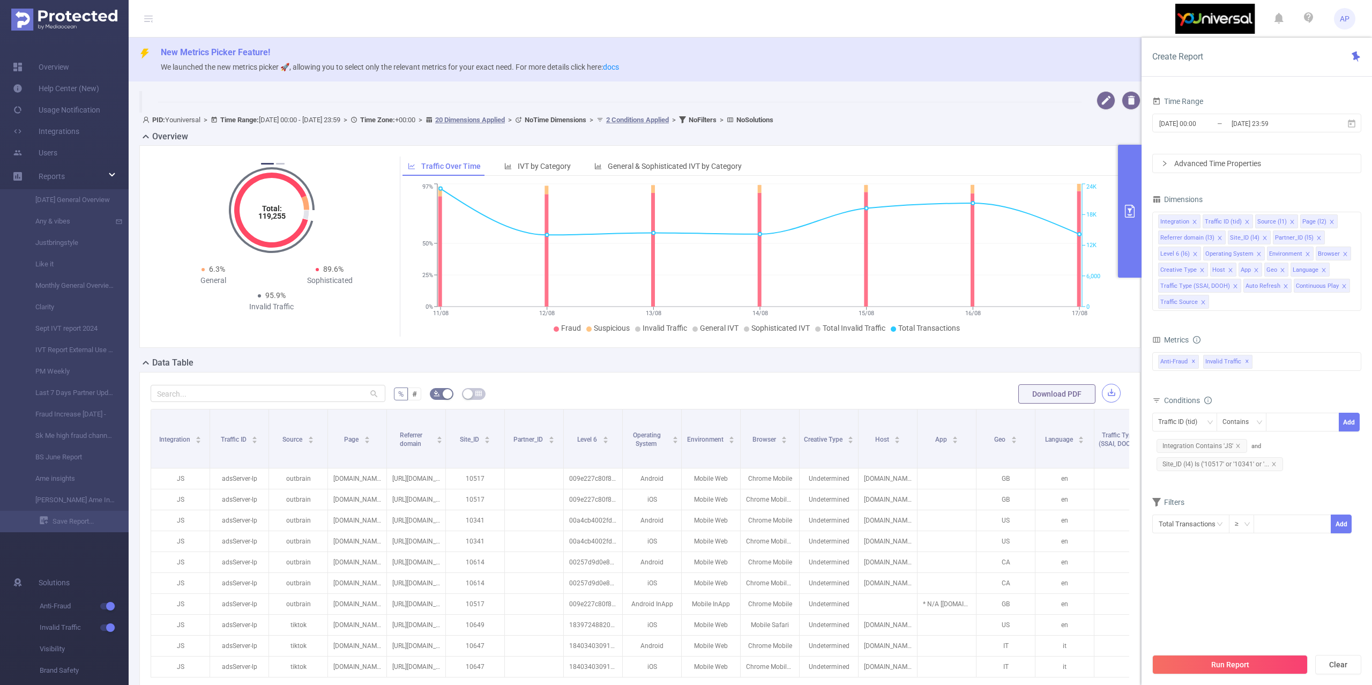
click at [1102, 390] on button "button" at bounding box center [1111, 393] width 19 height 19
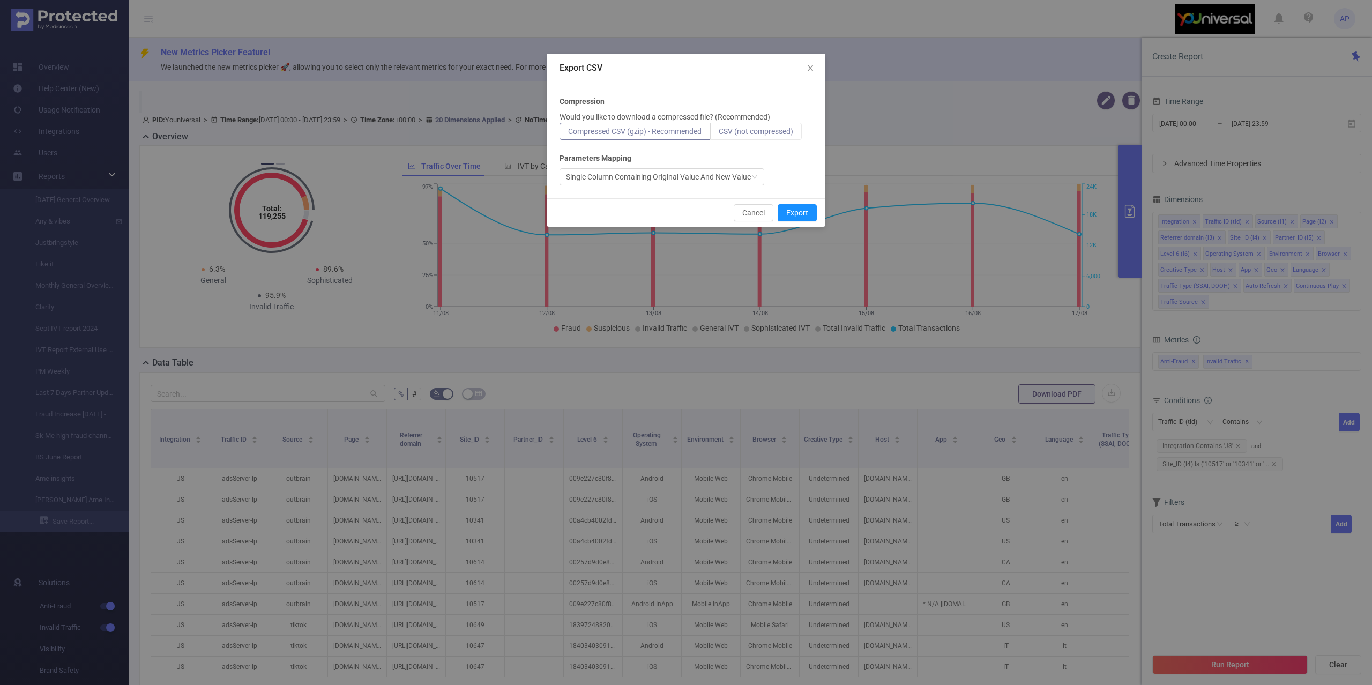
click at [747, 132] on span "CSV (not compressed)" at bounding box center [756, 131] width 74 height 9
click at [719, 134] on input "CSV (not compressed)" at bounding box center [719, 134] width 0 height 0
click at [781, 213] on button "Export" at bounding box center [797, 212] width 39 height 17
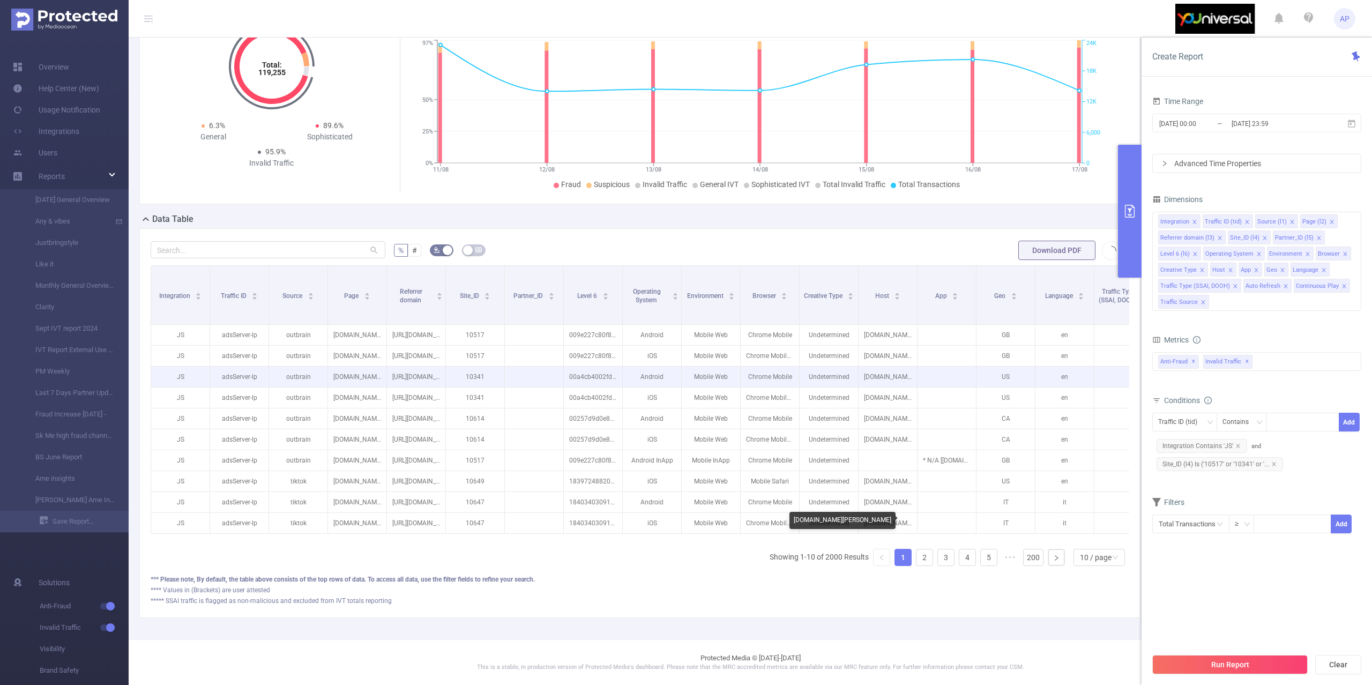
scroll to position [157, 0]
